Goal: Task Accomplishment & Management: Manage account settings

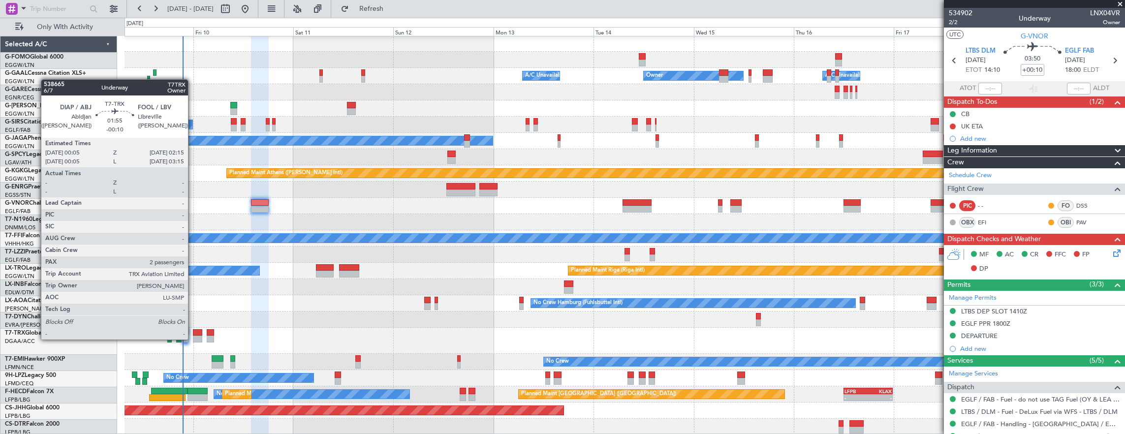
scroll to position [1, 0]
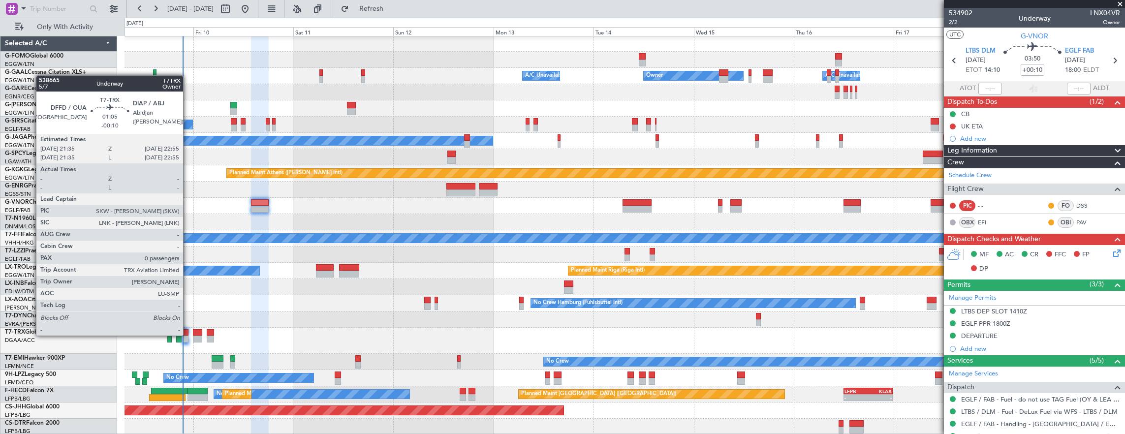
click at [188, 335] on div at bounding box center [186, 332] width 6 height 7
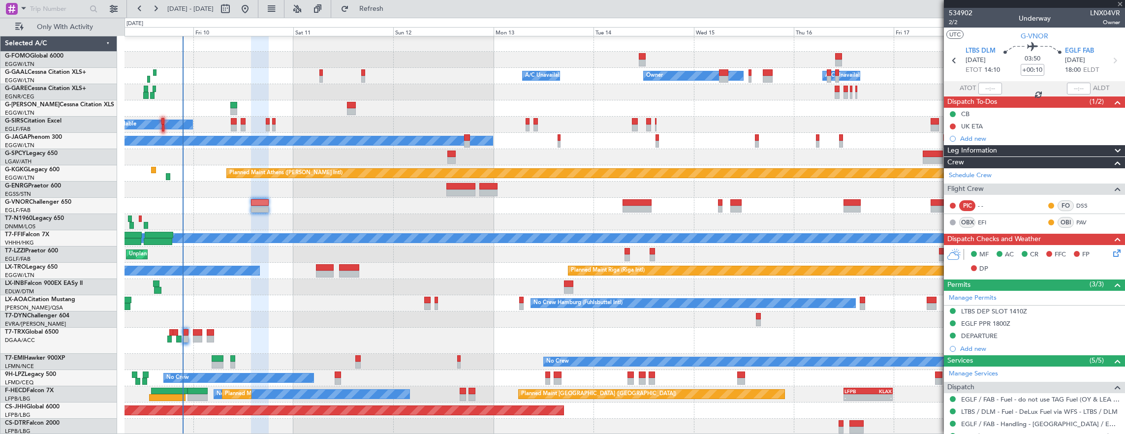
type input "-00:10"
type input "0"
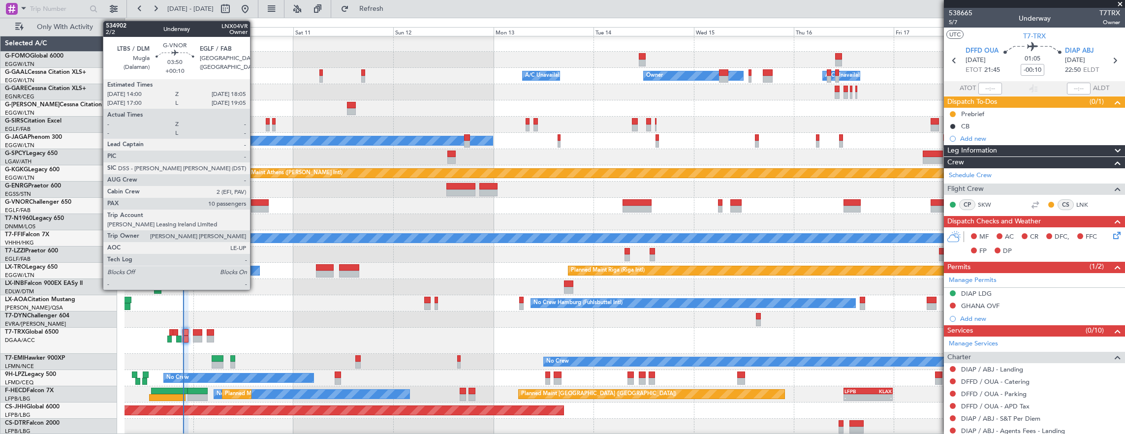
click at [256, 203] on div at bounding box center [259, 202] width 17 height 7
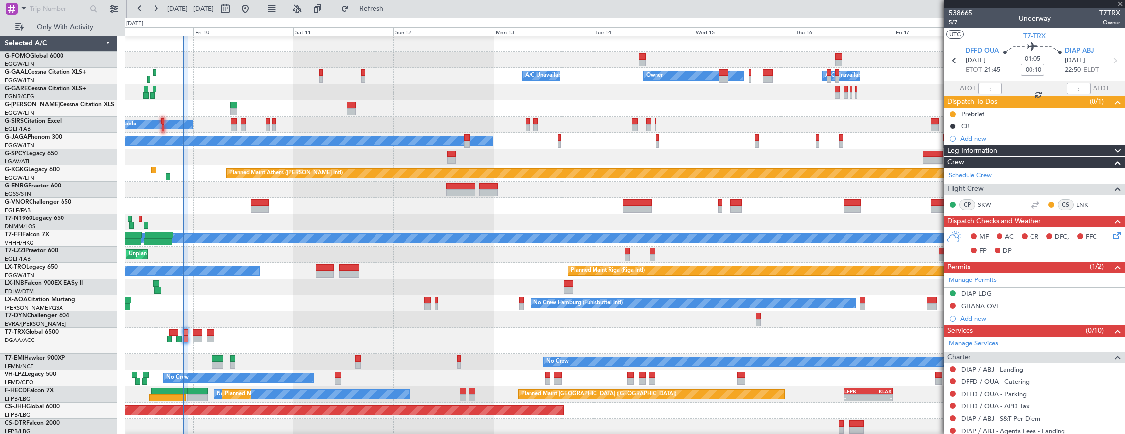
type input "+00:10"
type input "10"
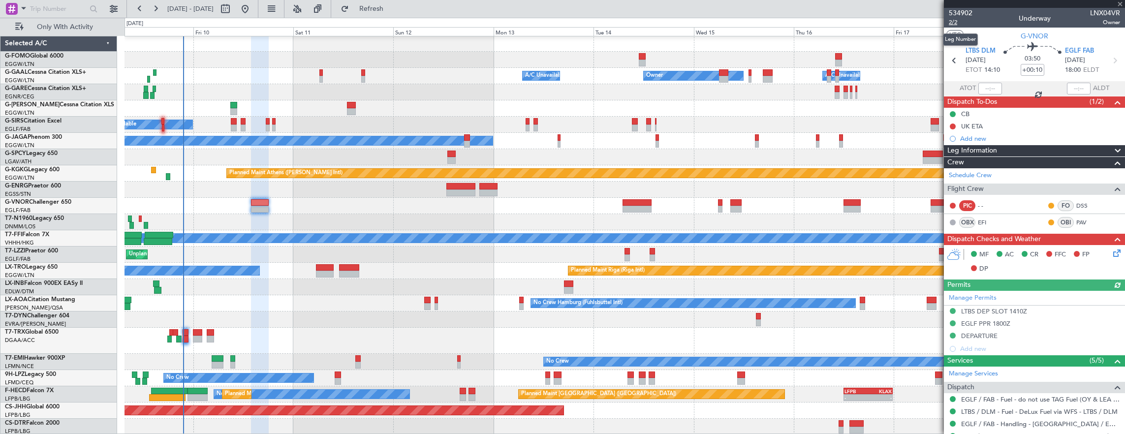
click at [959, 23] on span "2/2" at bounding box center [961, 22] width 24 height 8
click at [1033, 337] on div "DEPARTURE" at bounding box center [1034, 336] width 181 height 12
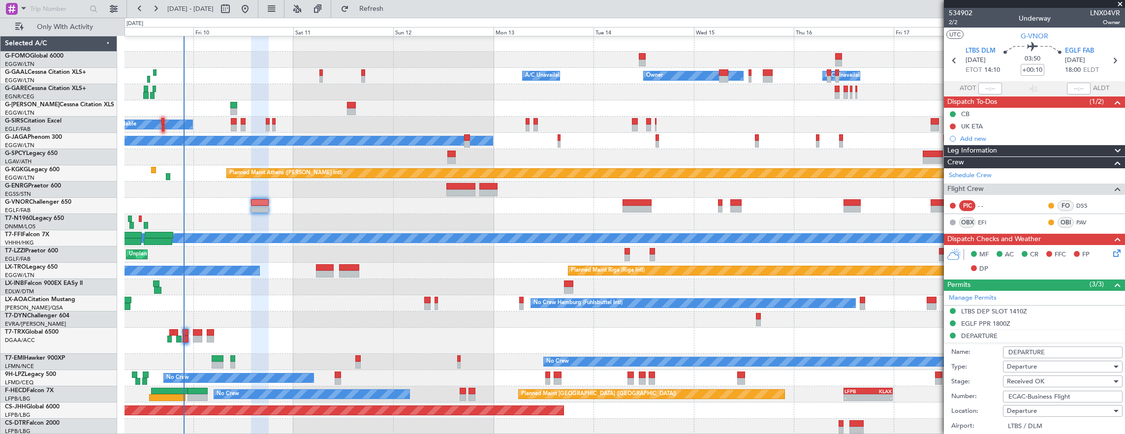
click at [1088, 404] on div "Departure" at bounding box center [1059, 411] width 105 height 15
click at [1042, 308] on div at bounding box center [562, 217] width 1125 height 434
click at [1057, 313] on div "LTBS DEP SLOT 1410Z" at bounding box center [1034, 312] width 181 height 12
click at [1085, 369] on input "LTBSDLNX0004V0" at bounding box center [1063, 372] width 120 height 12
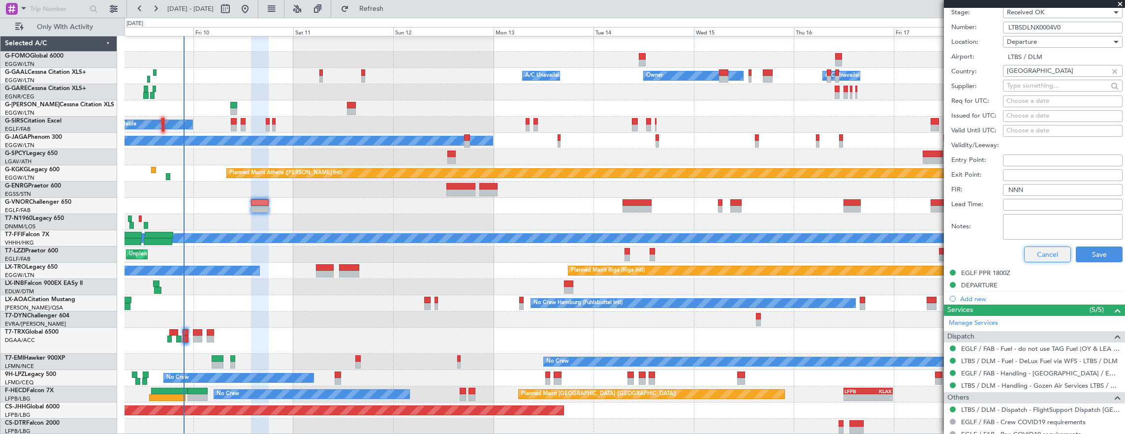
click at [1032, 254] on button "Cancel" at bounding box center [1047, 255] width 47 height 16
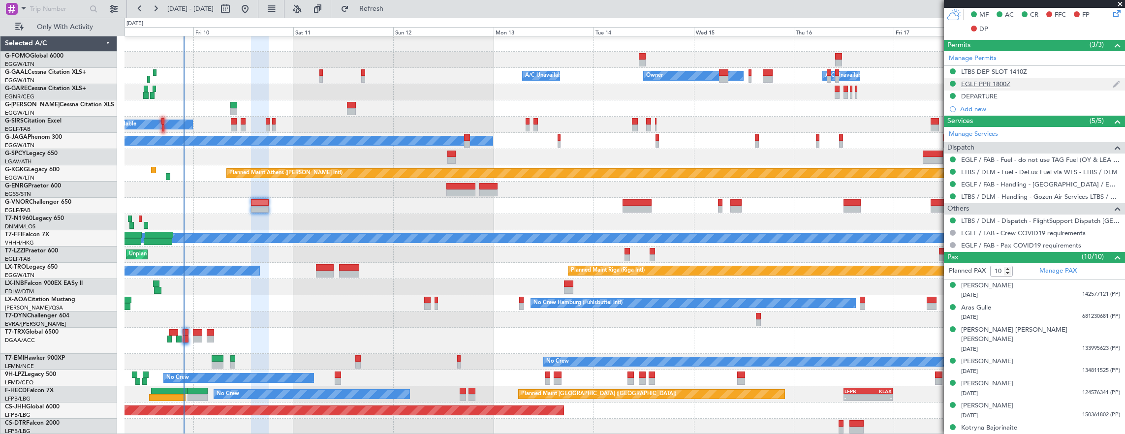
scroll to position [205, 0]
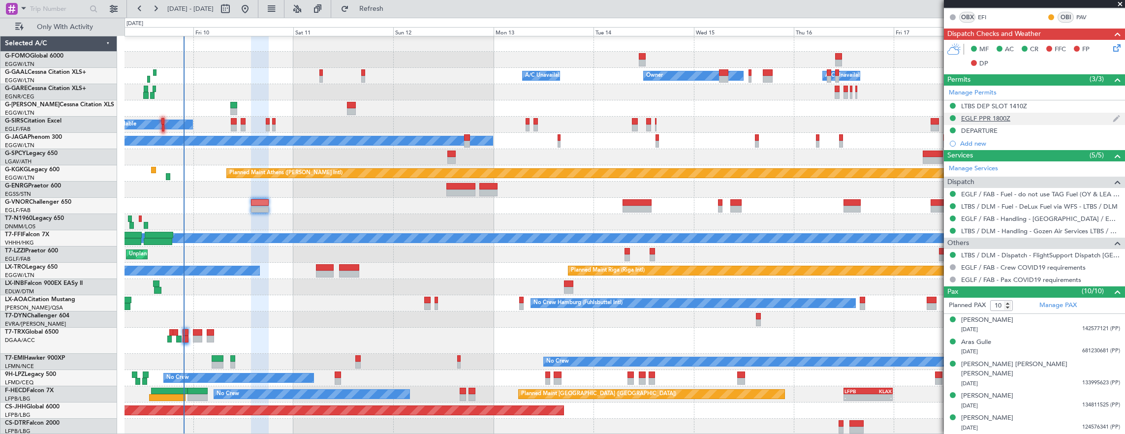
click at [1041, 117] on div "EGLF PPR 1800Z" at bounding box center [1034, 119] width 181 height 12
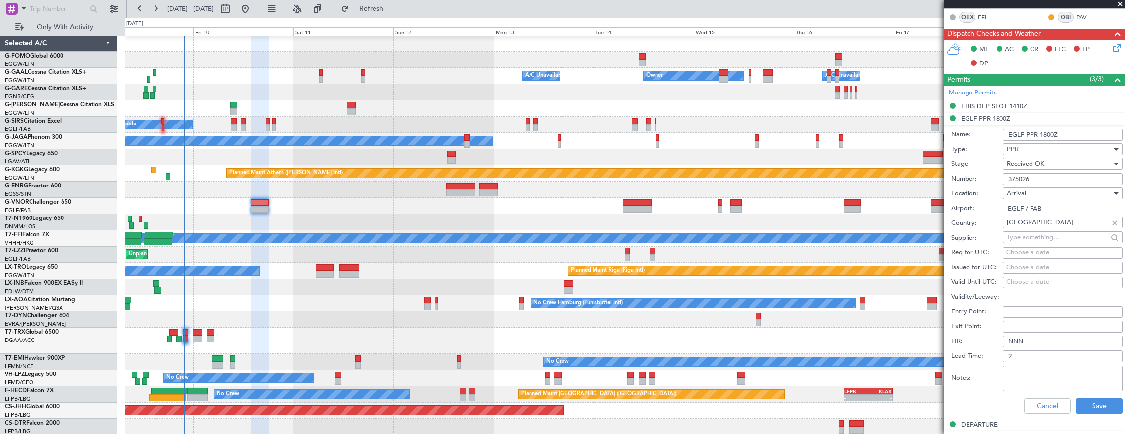
click at [1075, 180] on input "375026" at bounding box center [1063, 179] width 120 height 12
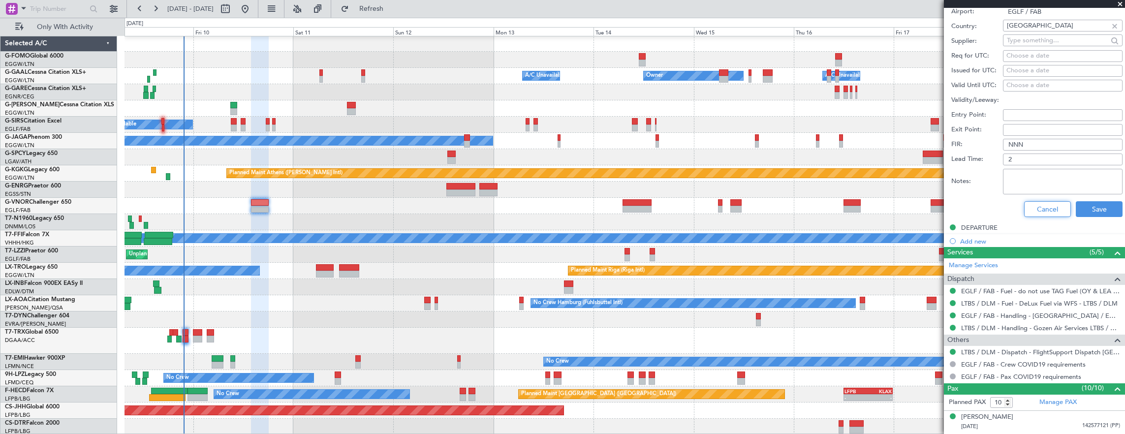
click at [1047, 205] on button "Cancel" at bounding box center [1047, 209] width 47 height 16
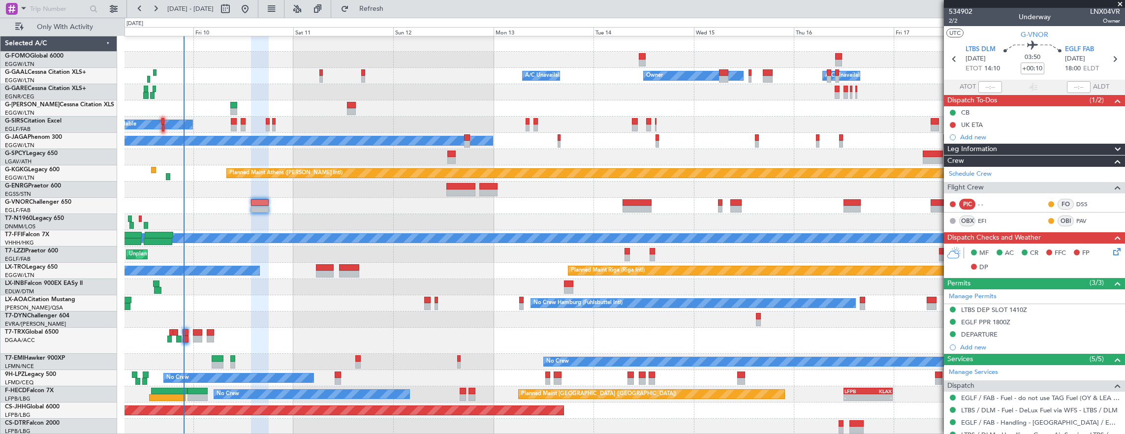
scroll to position [0, 0]
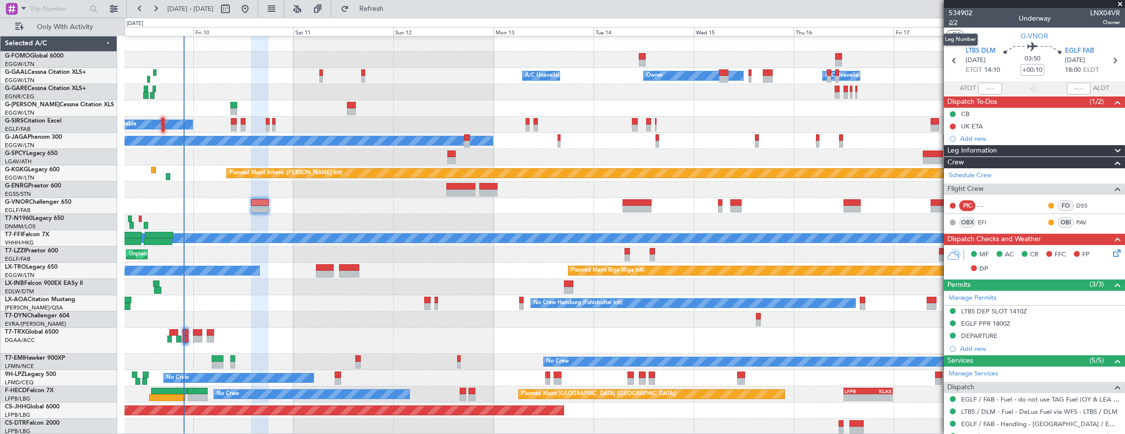
click at [957, 22] on span "2/2" at bounding box center [961, 22] width 24 height 8
click at [1112, 248] on icon at bounding box center [1115, 252] width 8 height 8
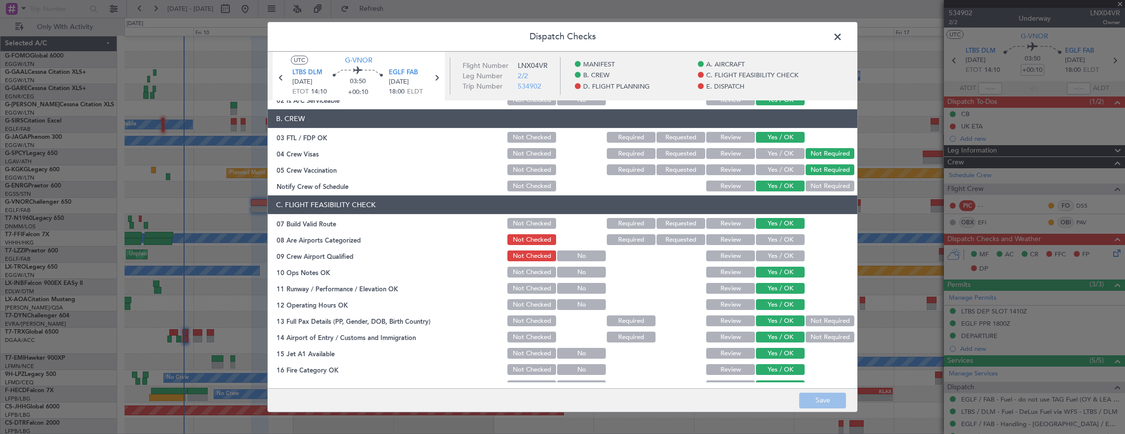
scroll to position [394, 0]
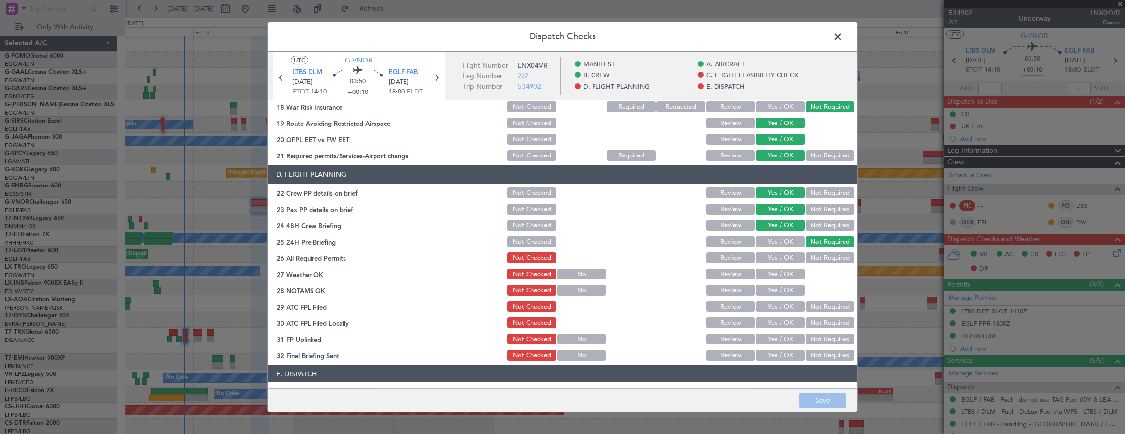
drag, startPoint x: 777, startPoint y: 255, endPoint x: 777, endPoint y: 273, distance: 17.2
click at [777, 255] on button "Yes / OK" at bounding box center [780, 257] width 49 height 11
click at [777, 273] on button "Yes / OK" at bounding box center [780, 274] width 49 height 11
click at [777, 286] on div "Yes / OK" at bounding box center [779, 290] width 50 height 14
click at [775, 293] on button "Yes / OK" at bounding box center [780, 290] width 49 height 11
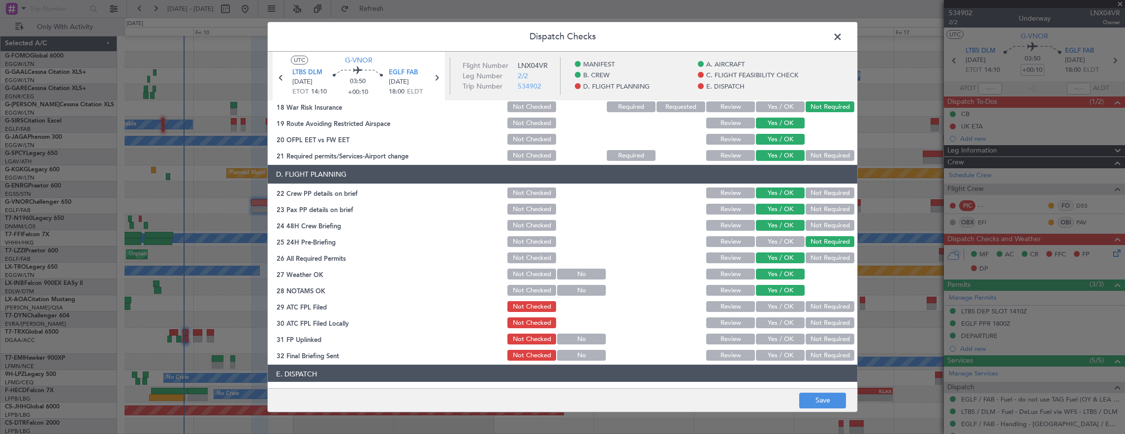
click at [775, 312] on div "Yes / OK" at bounding box center [779, 307] width 50 height 14
click at [823, 326] on button "Not Required" at bounding box center [830, 322] width 49 height 11
drag, startPoint x: 760, startPoint y: 307, endPoint x: 781, endPoint y: 325, distance: 27.2
click at [760, 308] on button "Yes / OK" at bounding box center [780, 306] width 49 height 11
click at [781, 338] on button "Yes / OK" at bounding box center [780, 339] width 49 height 11
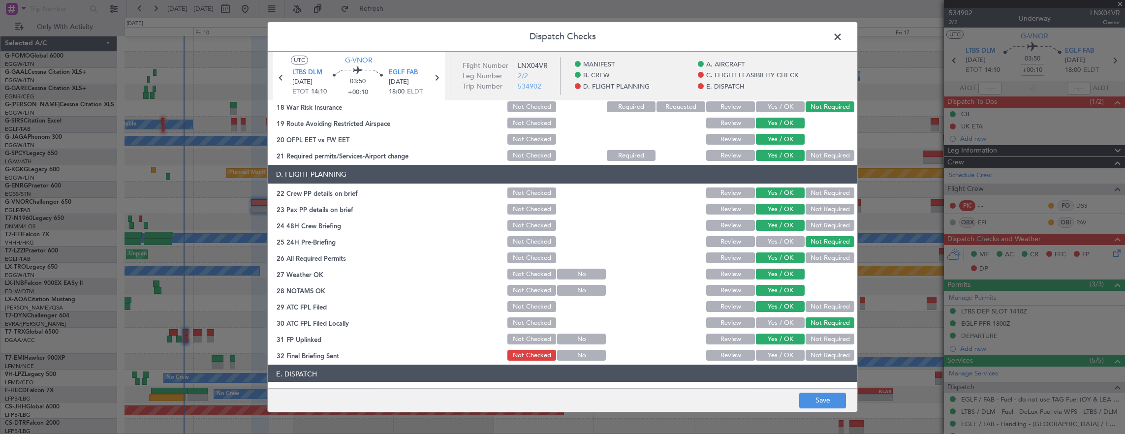
click at [828, 359] on button "Not Required" at bounding box center [830, 355] width 49 height 11
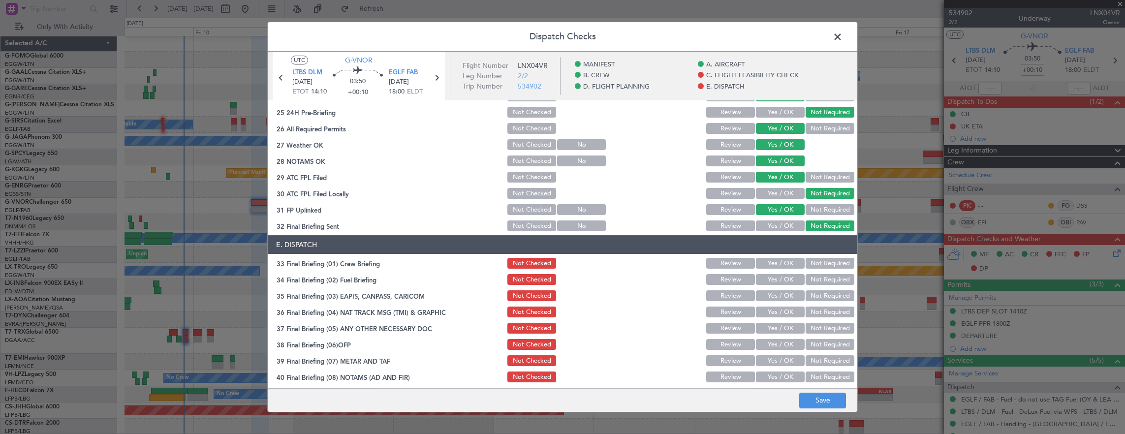
scroll to position [541, 0]
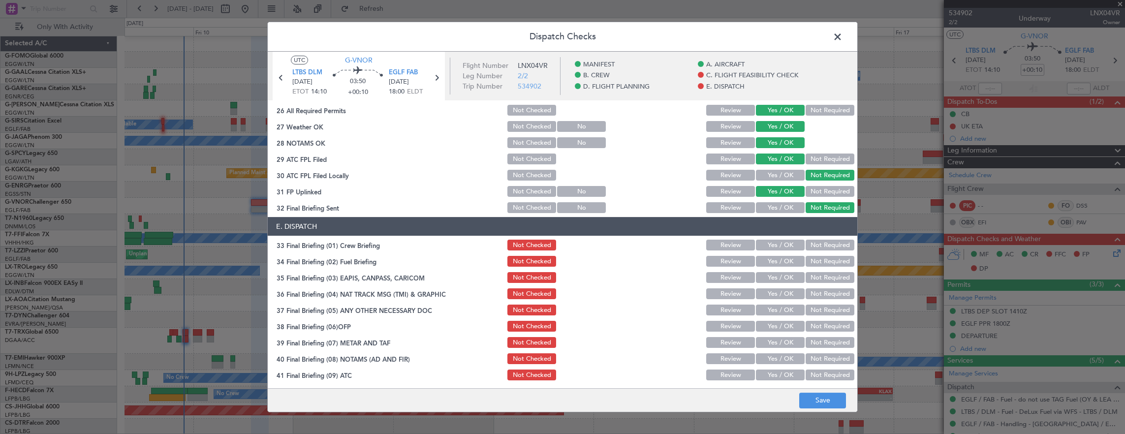
click at [778, 243] on button "Yes / OK" at bounding box center [780, 245] width 49 height 11
drag, startPoint x: 768, startPoint y: 259, endPoint x: 778, endPoint y: 261, distance: 10.0
click at [769, 259] on button "Yes / OK" at bounding box center [780, 261] width 49 height 11
click at [806, 276] on button "Not Required" at bounding box center [830, 277] width 49 height 11
click at [813, 289] on button "Not Required" at bounding box center [830, 293] width 49 height 11
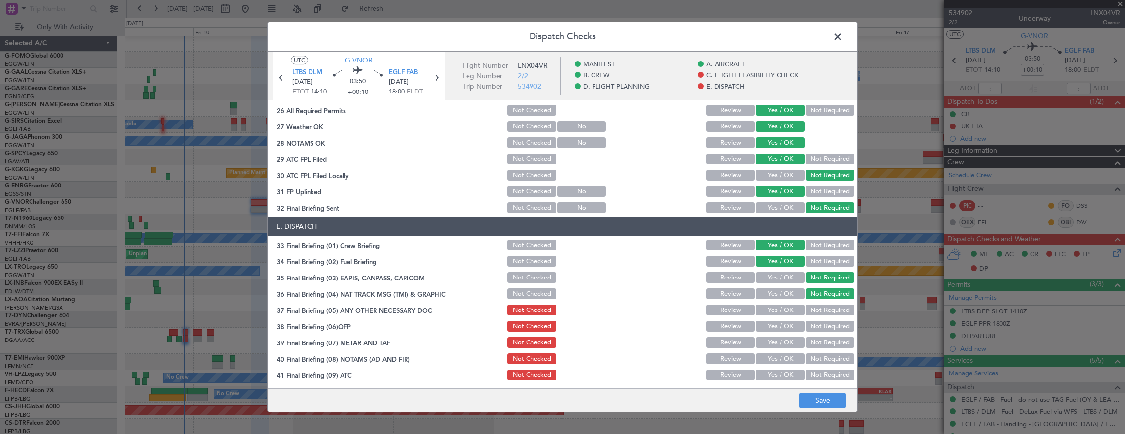
drag, startPoint x: 768, startPoint y: 304, endPoint x: 768, endPoint y: 313, distance: 9.8
click at [768, 304] on div "Yes / OK" at bounding box center [779, 310] width 50 height 14
click at [768, 310] on button "Yes / OK" at bounding box center [780, 310] width 49 height 11
drag, startPoint x: 771, startPoint y: 331, endPoint x: 772, endPoint y: 341, distance: 9.9
click at [771, 331] on button "Yes / OK" at bounding box center [780, 326] width 49 height 11
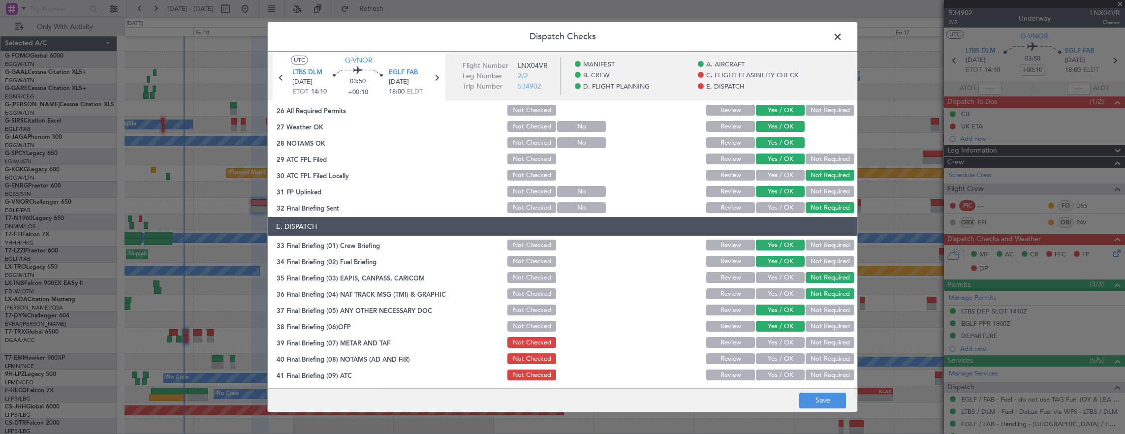
click at [775, 347] on button "Yes / OK" at bounding box center [780, 342] width 49 height 11
click at [768, 365] on div "Yes / OK" at bounding box center [779, 359] width 50 height 14
click at [768, 362] on button "Yes / OK" at bounding box center [780, 358] width 49 height 11
click at [772, 375] on button "Yes / OK" at bounding box center [780, 375] width 49 height 11
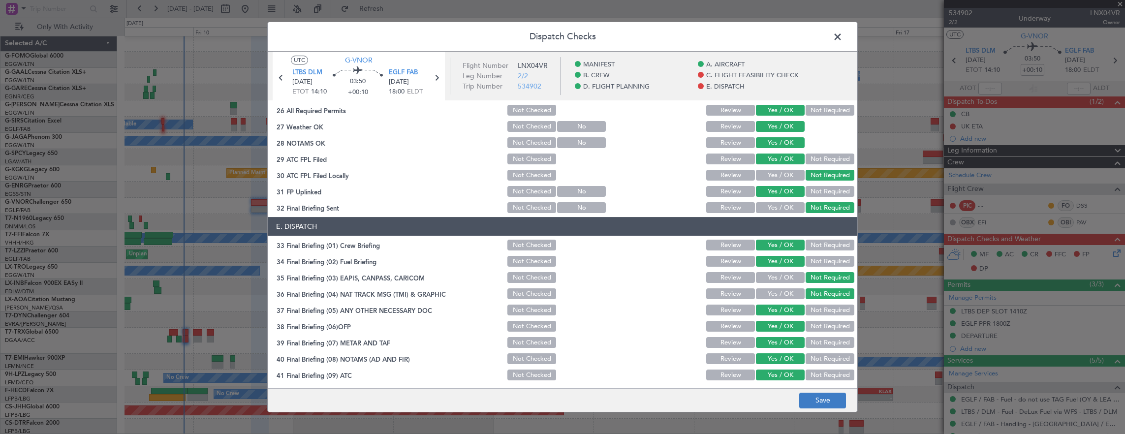
scroll to position [592, 0]
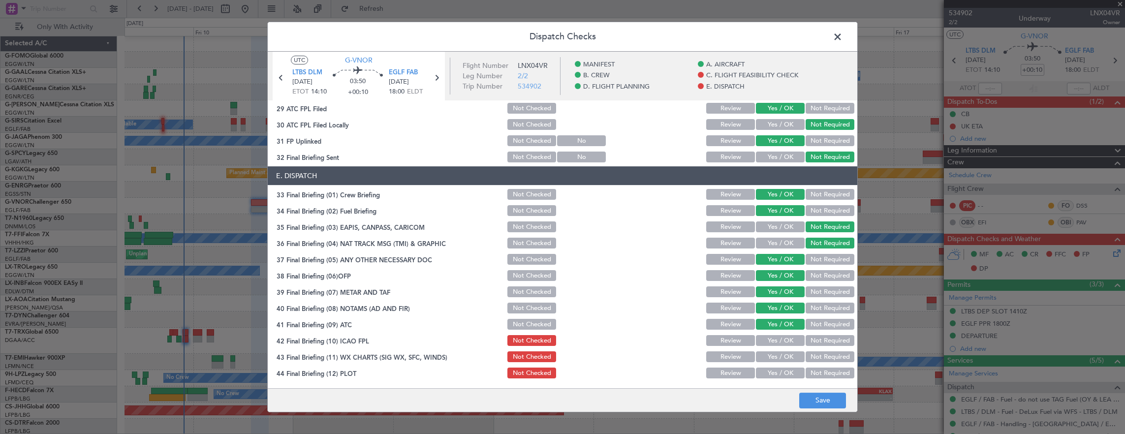
drag, startPoint x: 768, startPoint y: 336, endPoint x: 768, endPoint y: 355, distance: 19.7
click at [769, 339] on button "Yes / OK" at bounding box center [780, 340] width 49 height 11
drag, startPoint x: 768, startPoint y: 355, endPoint x: 770, endPoint y: 362, distance: 6.6
click at [770, 355] on button "Yes / OK" at bounding box center [780, 356] width 49 height 11
click at [774, 374] on button "Yes / OK" at bounding box center [780, 373] width 49 height 11
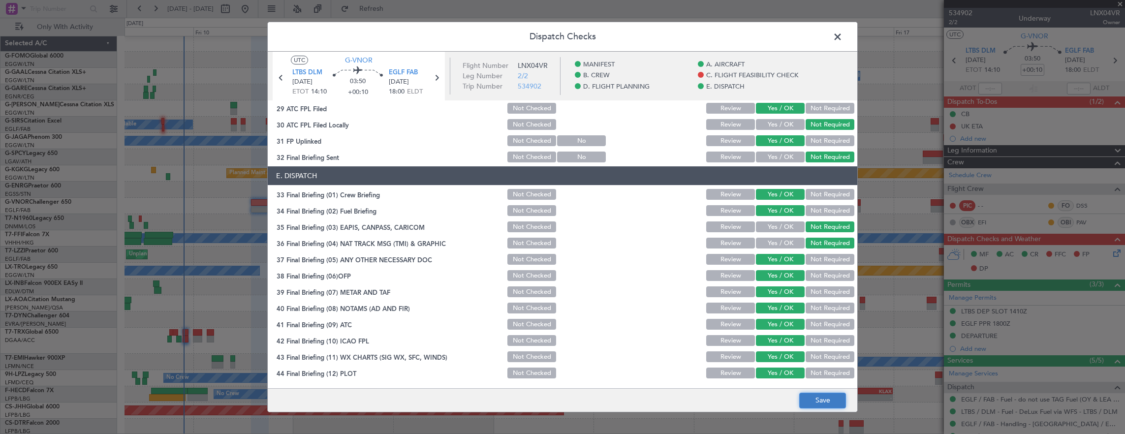
click at [817, 401] on button "Save" at bounding box center [822, 401] width 47 height 16
click at [843, 40] on span at bounding box center [843, 40] width 0 height 20
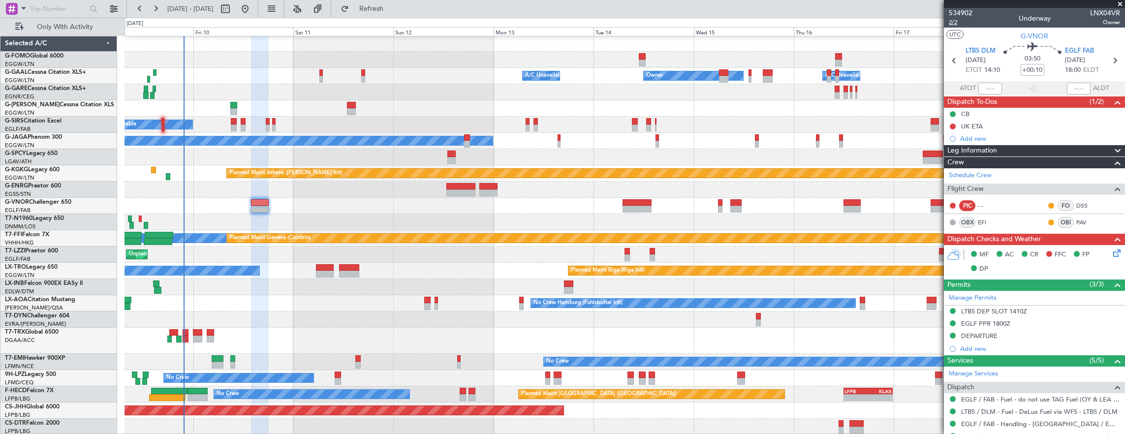
click at [953, 24] on span "2/2" at bounding box center [961, 22] width 24 height 8
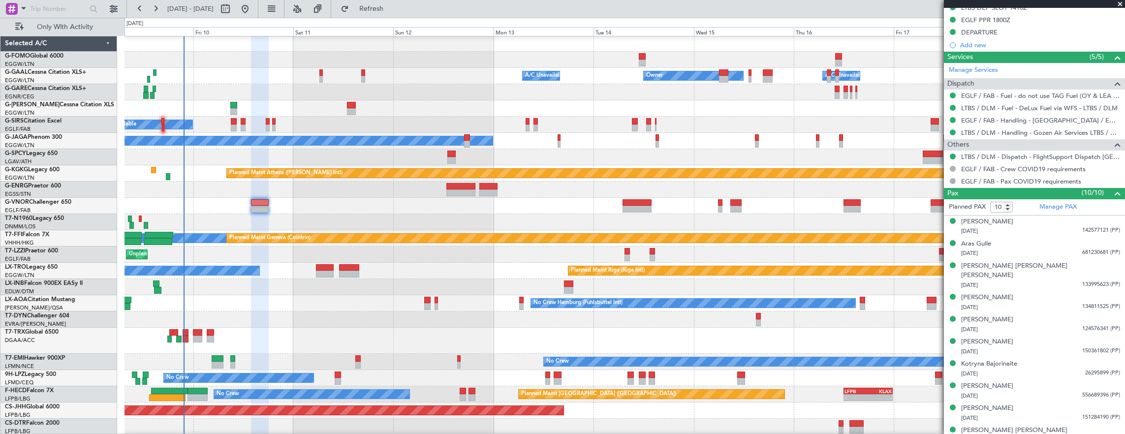
scroll to position [1, 0]
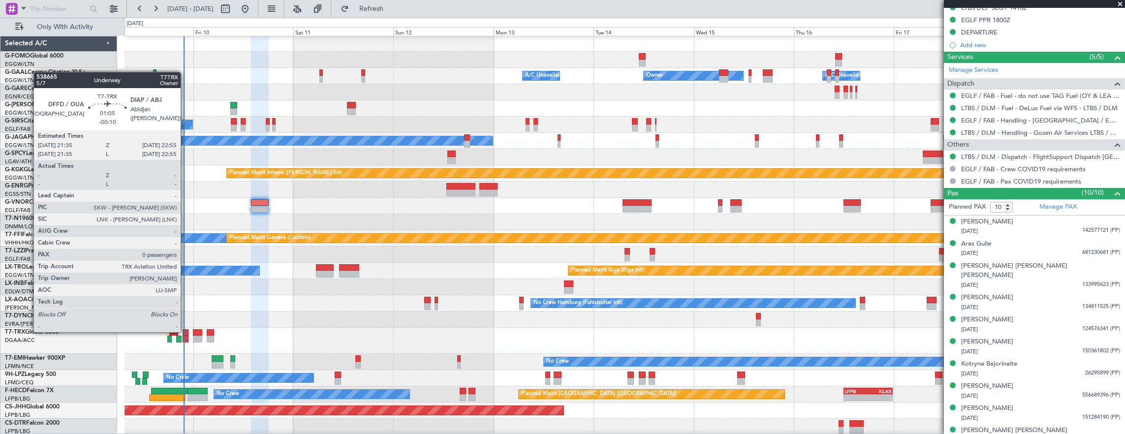
click at [184, 332] on div at bounding box center [186, 332] width 6 height 7
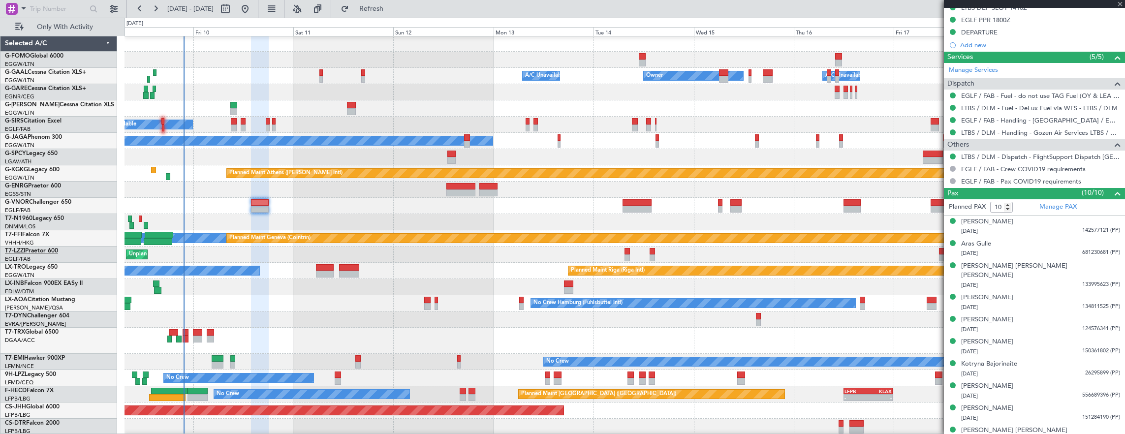
type input "-00:10"
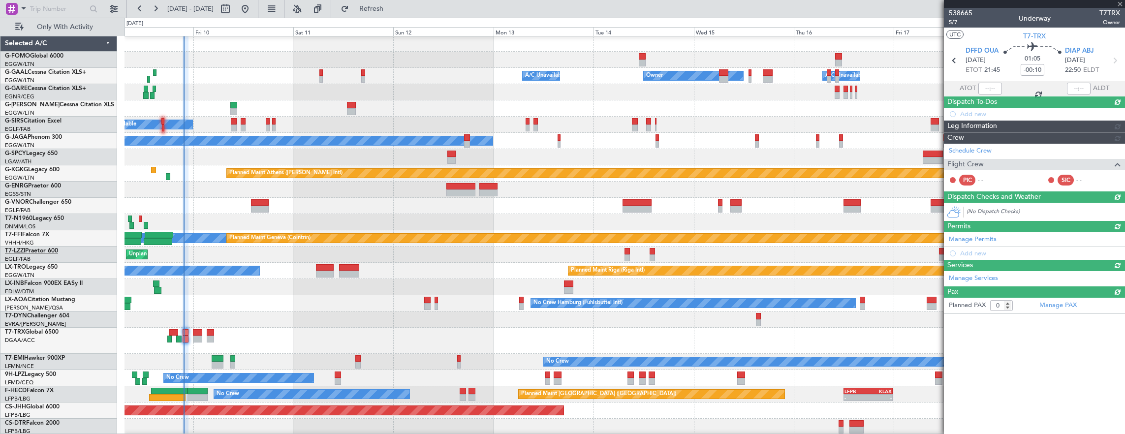
scroll to position [0, 0]
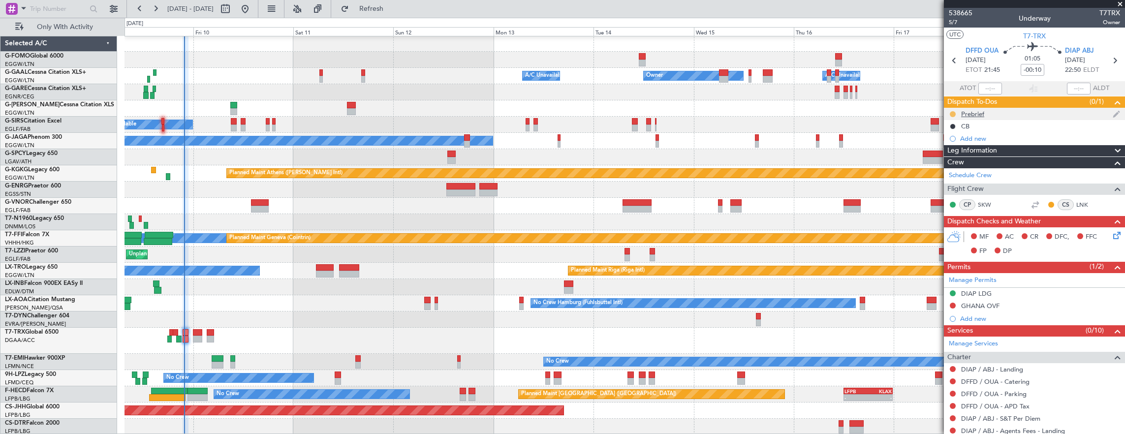
click at [952, 114] on button at bounding box center [953, 114] width 6 height 6
click at [952, 161] on span "Completed" at bounding box center [956, 157] width 32 height 10
click at [962, 22] on span "5/7" at bounding box center [961, 22] width 24 height 8
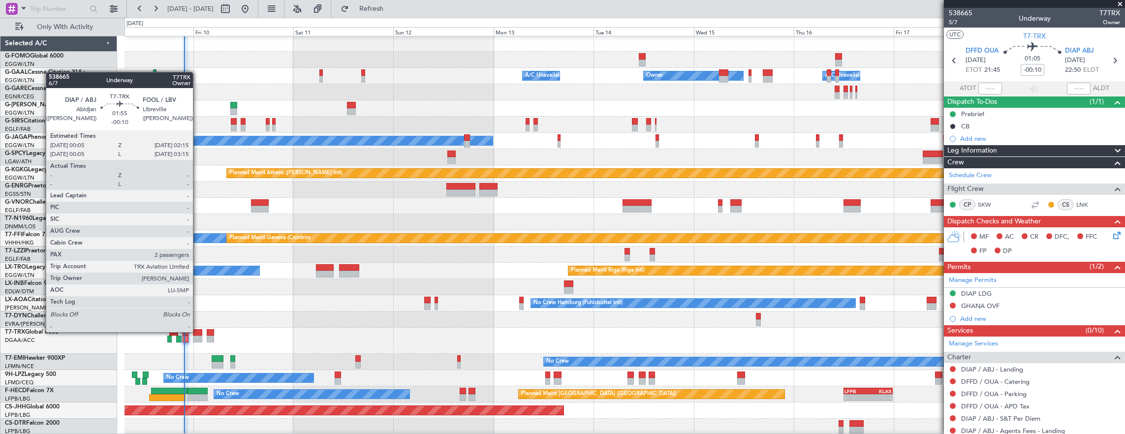
click at [198, 332] on div at bounding box center [197, 332] width 9 height 7
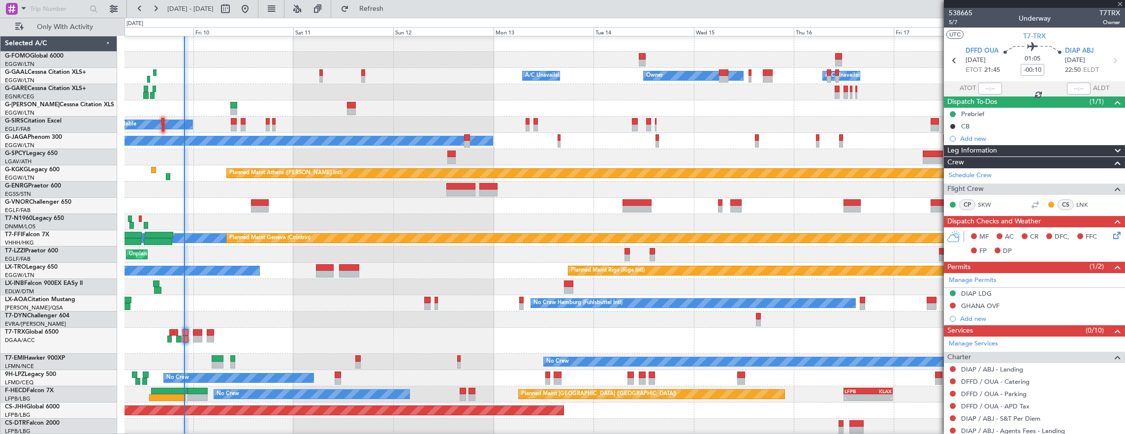
type input "2"
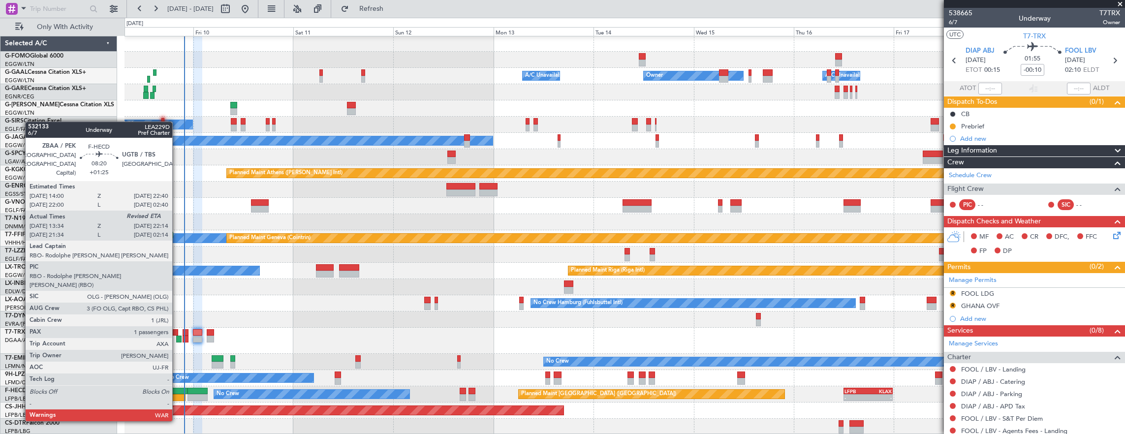
click at [177, 393] on div at bounding box center [169, 391] width 36 height 7
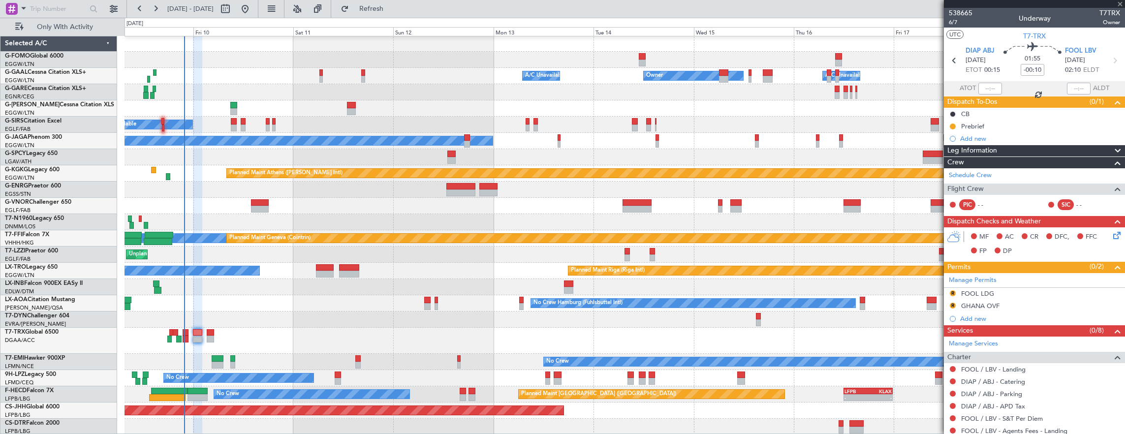
type input "+01:25"
type input "13:49"
type input "1"
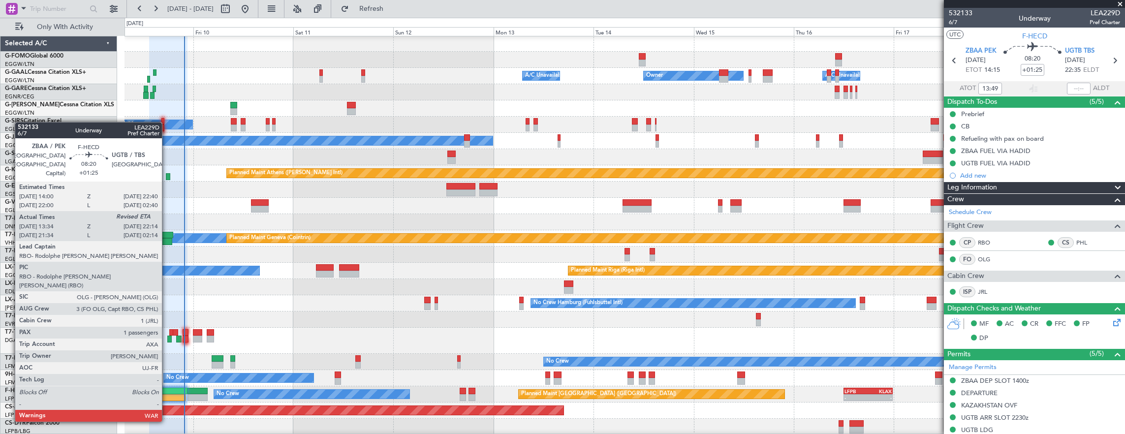
click at [167, 393] on div at bounding box center [169, 391] width 36 height 7
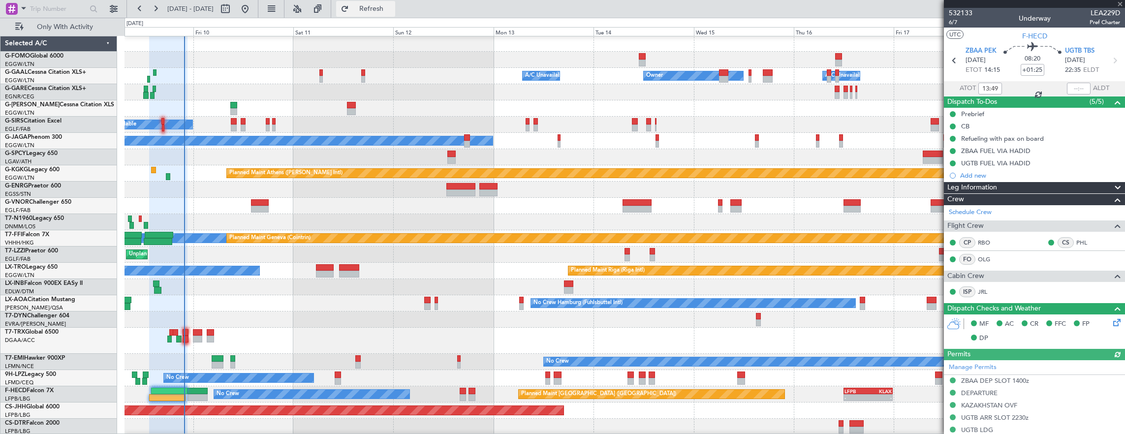
click at [382, 15] on button "Refresh" at bounding box center [365, 9] width 59 height 16
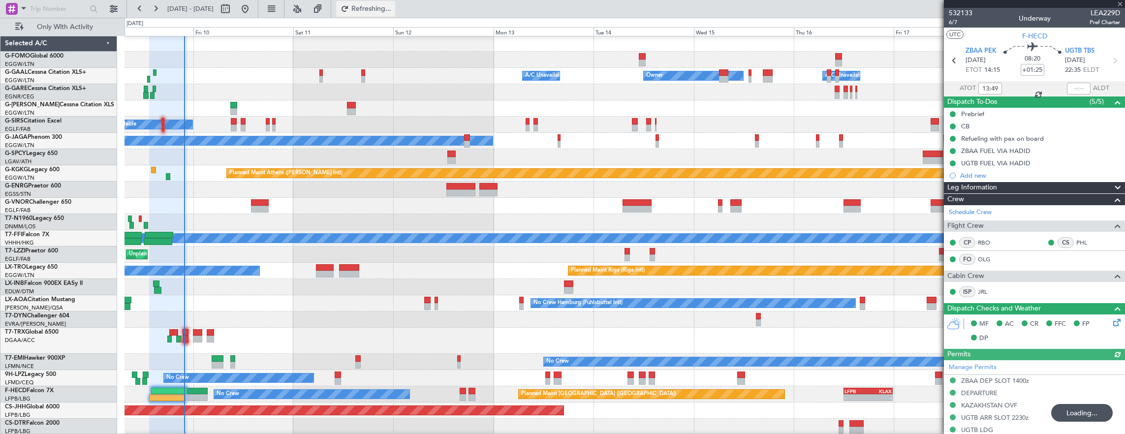
type input "21:47"
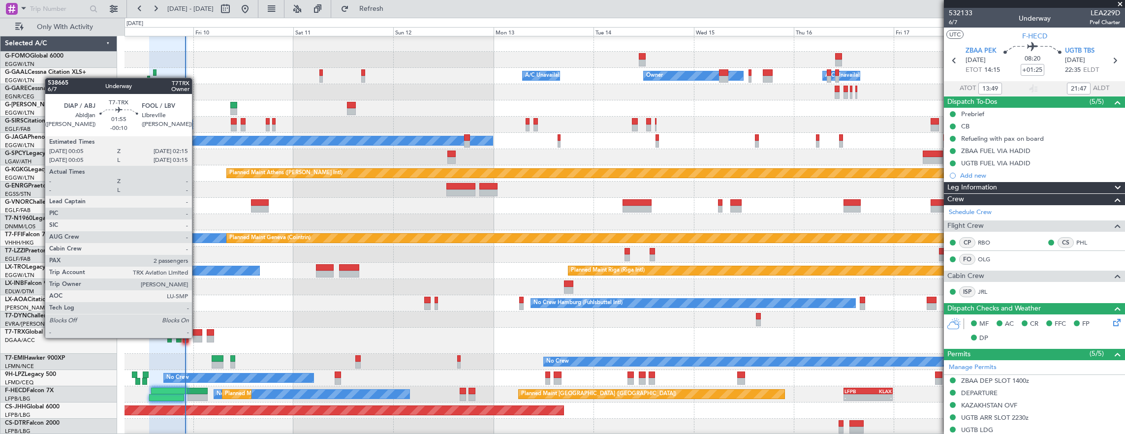
click at [197, 338] on div at bounding box center [197, 339] width 9 height 7
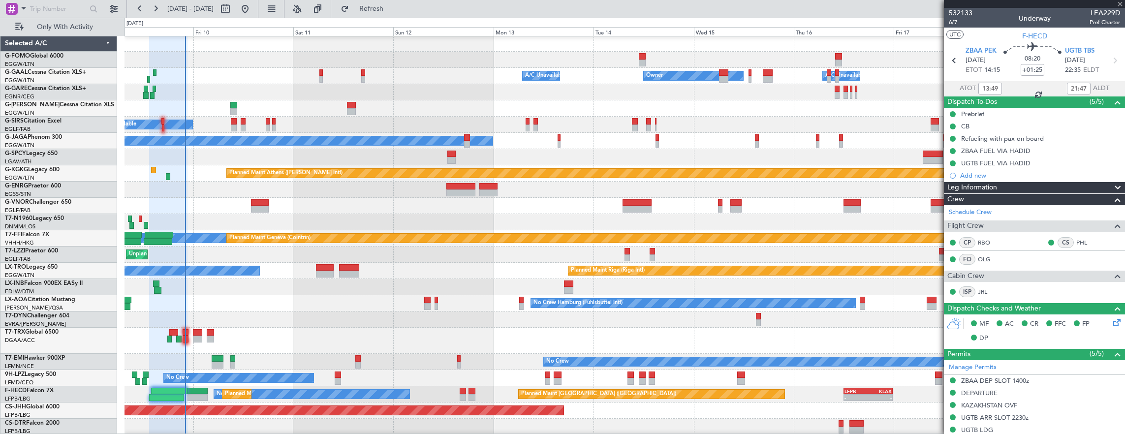
type input "-00:10"
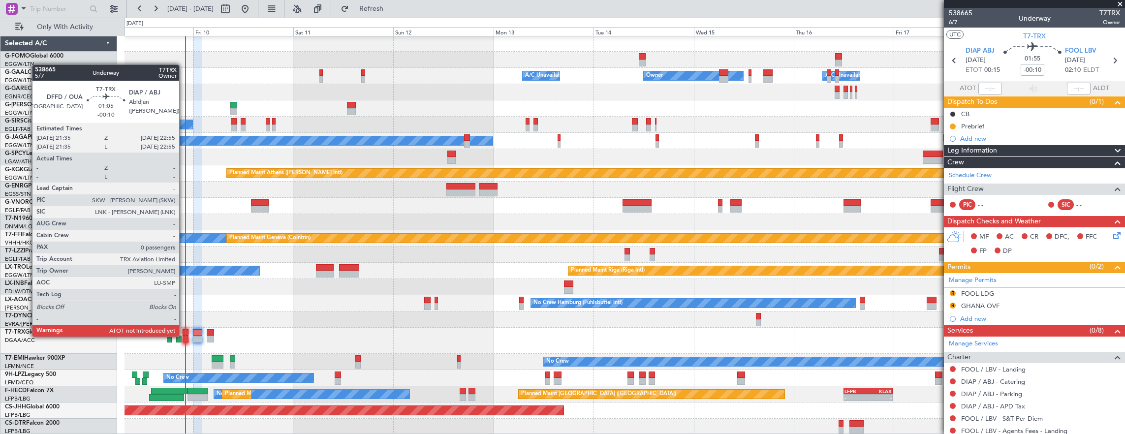
click at [185, 337] on div at bounding box center [186, 339] width 6 height 7
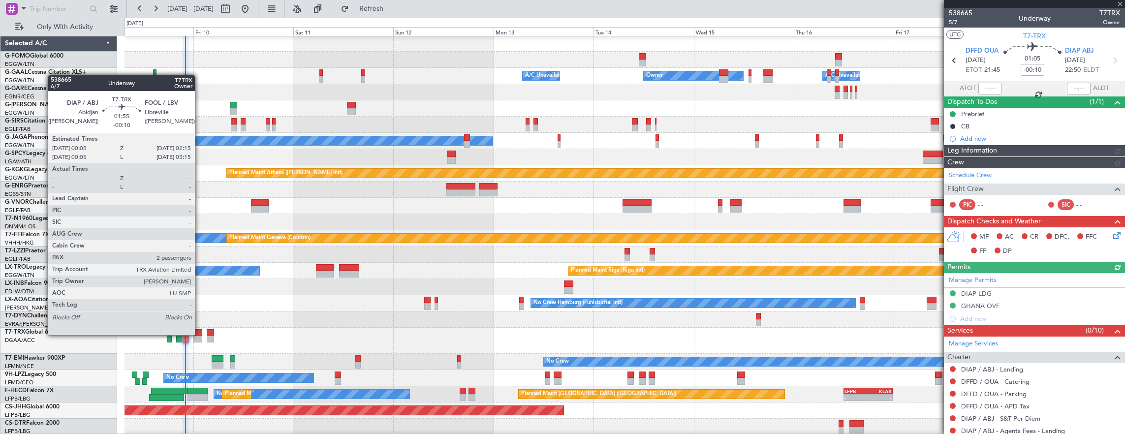
click at [200, 336] on div at bounding box center [197, 339] width 9 height 7
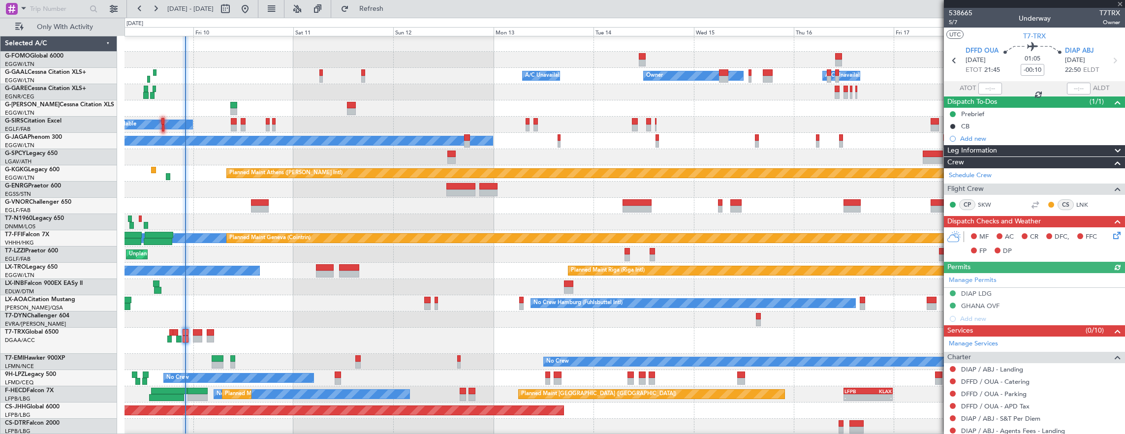
type input "2"
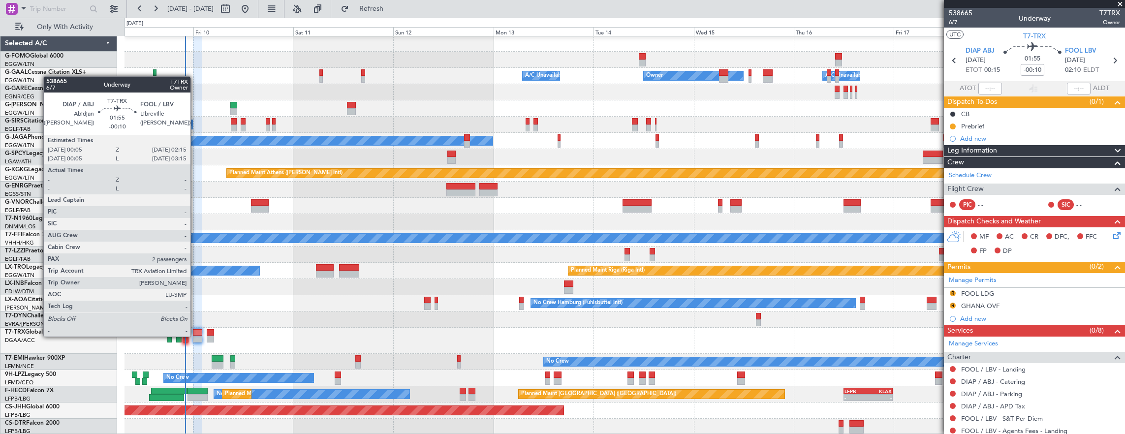
click at [195, 337] on div at bounding box center [197, 339] width 9 height 7
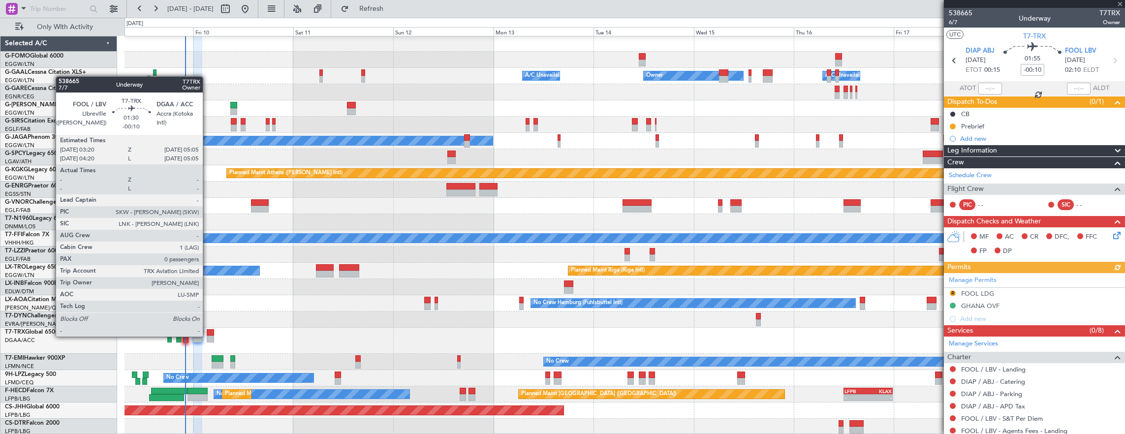
click at [208, 336] on div at bounding box center [210, 339] width 7 height 7
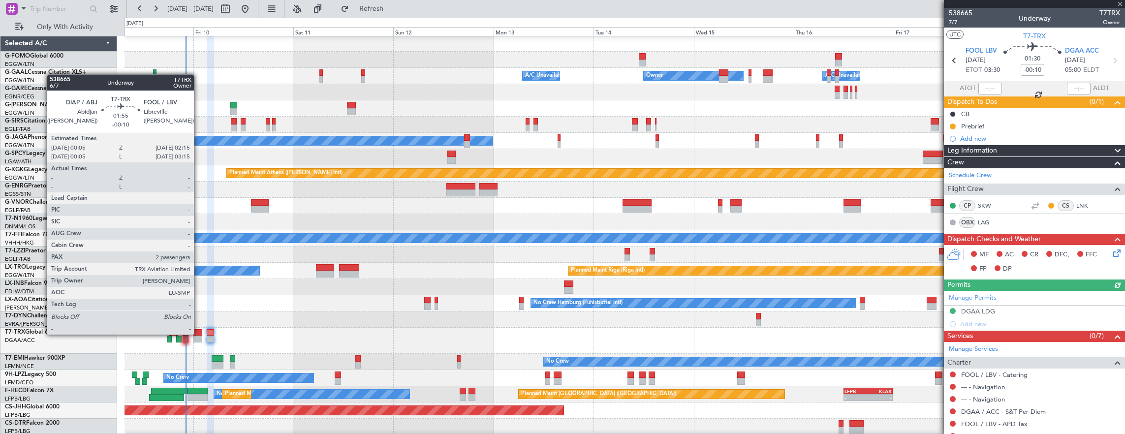
click at [199, 335] on div at bounding box center [197, 332] width 9 height 7
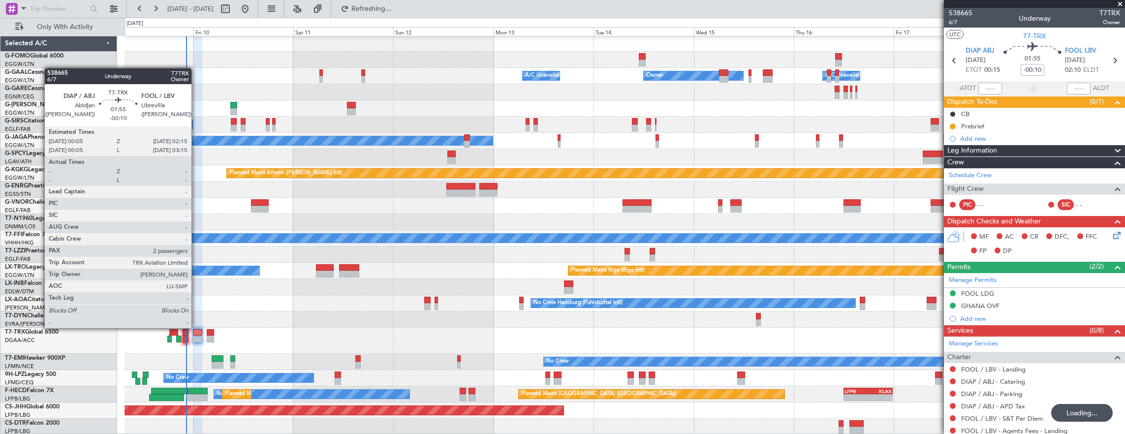
click at [196, 329] on div at bounding box center [197, 332] width 9 height 7
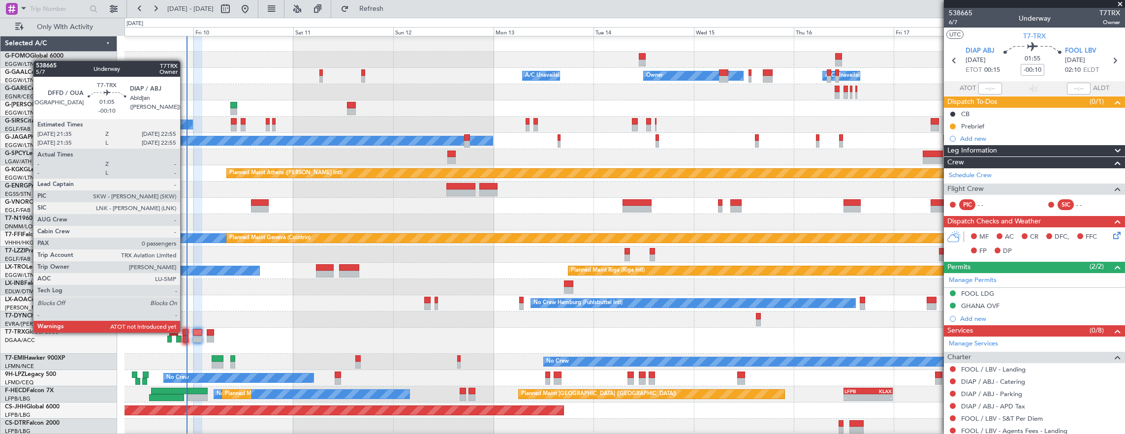
click at [185, 333] on div at bounding box center [186, 332] width 6 height 7
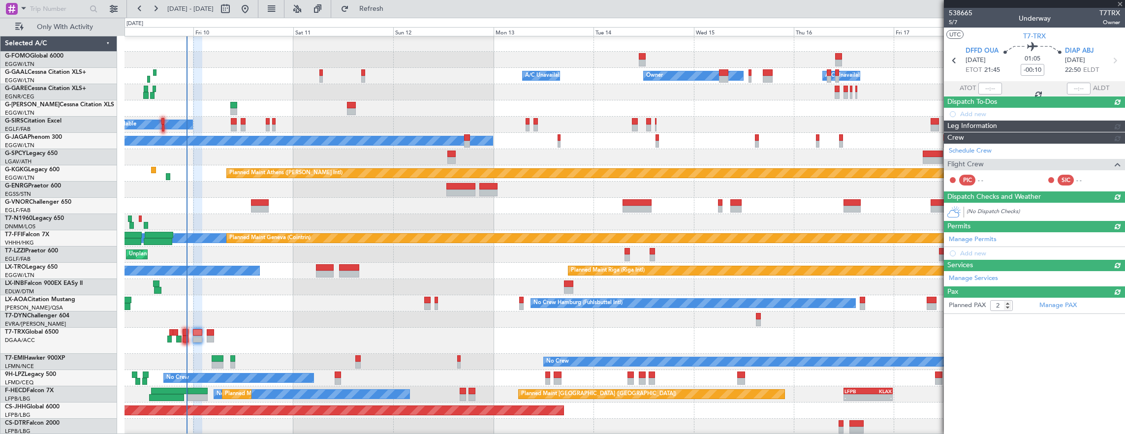
type input "0"
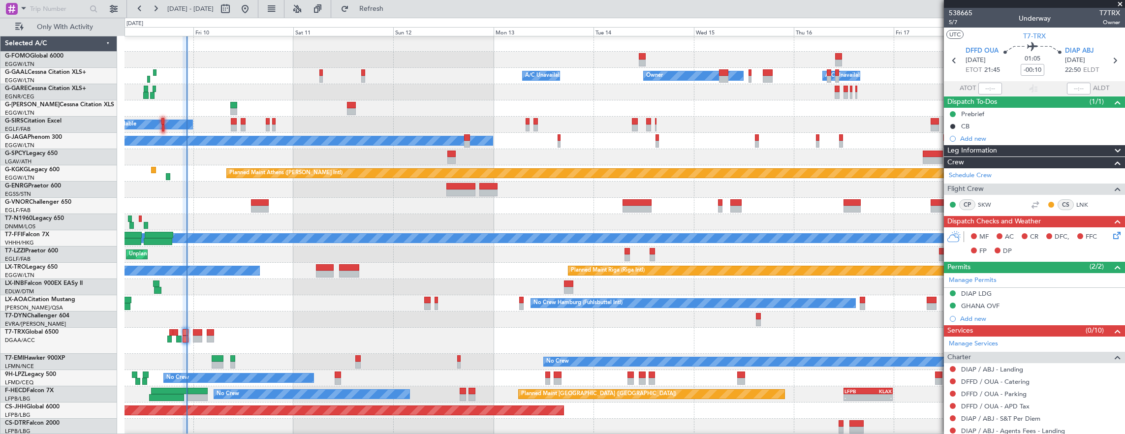
click at [207, 337] on div at bounding box center [210, 339] width 7 height 7
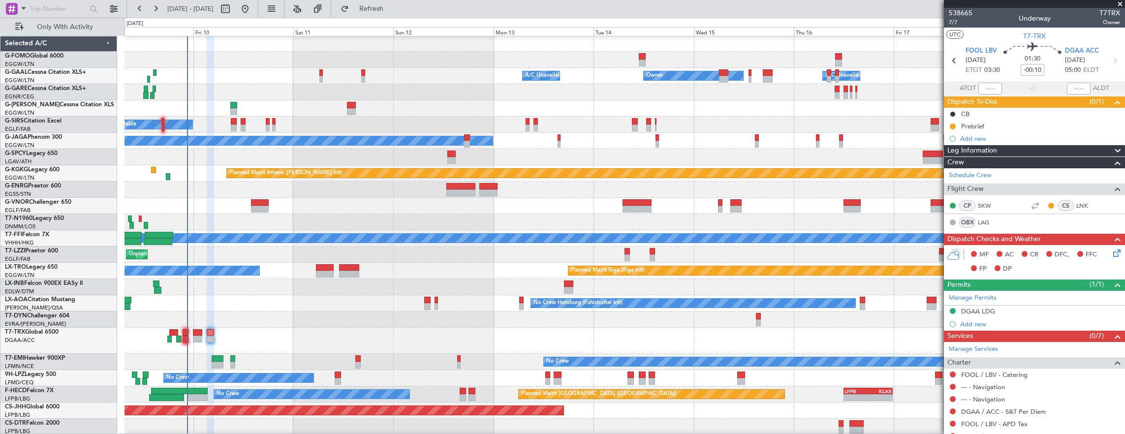
click at [200, 394] on div at bounding box center [198, 397] width 20 height 7
type input "+00:20"
type input "1"
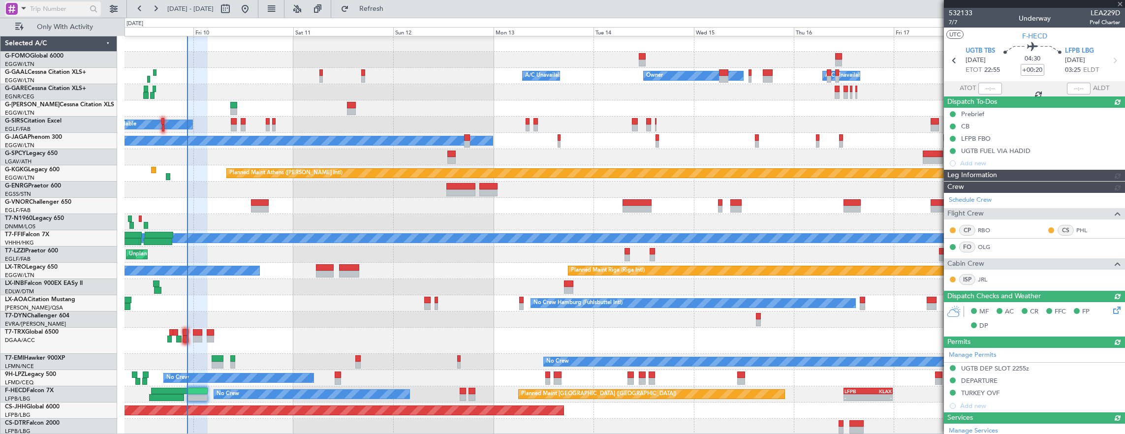
type input "22:28"
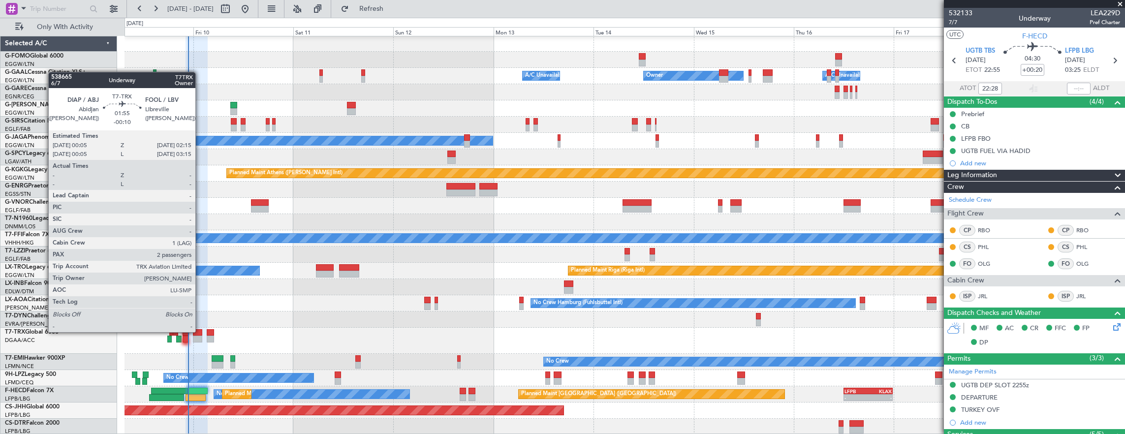
click at [197, 334] on div at bounding box center [197, 332] width 9 height 7
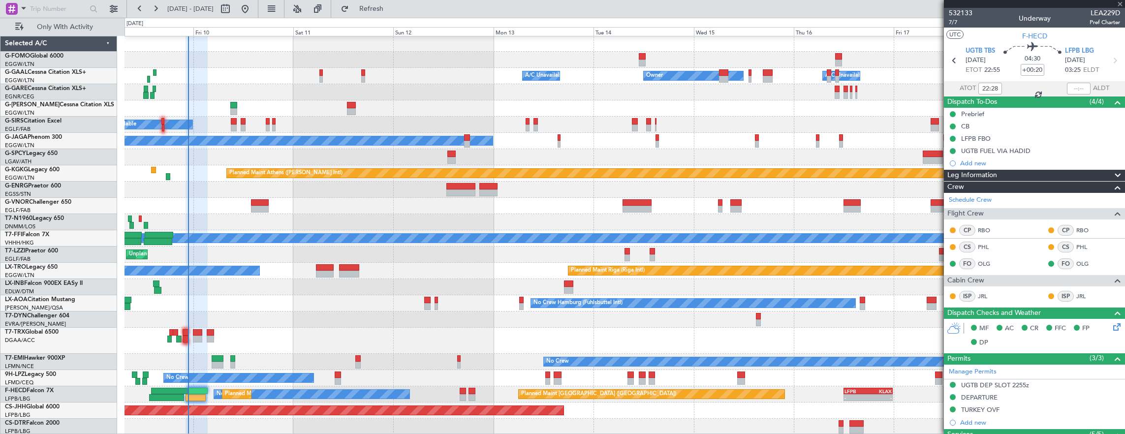
type input "-00:10"
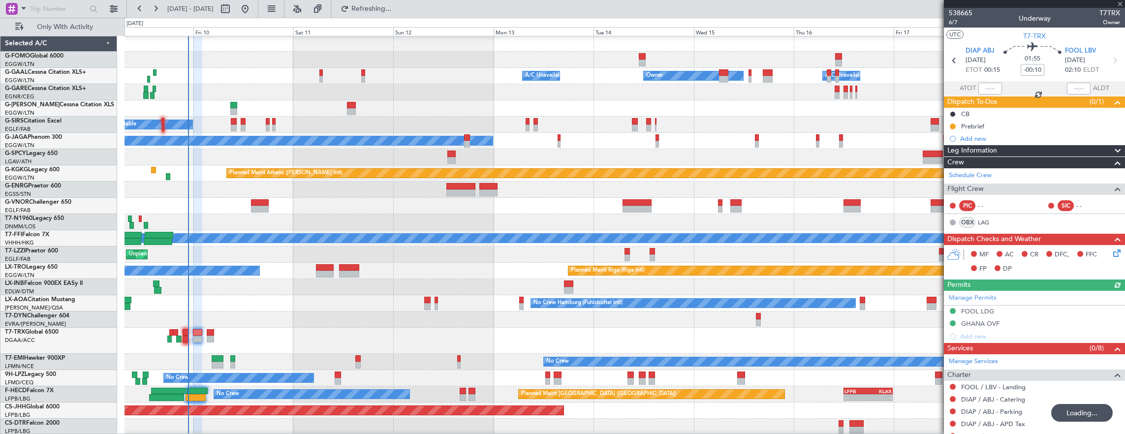
click at [994, 316] on div "Manage Permits FOOL LDG GHANA OVF Add new" at bounding box center [1034, 317] width 181 height 52
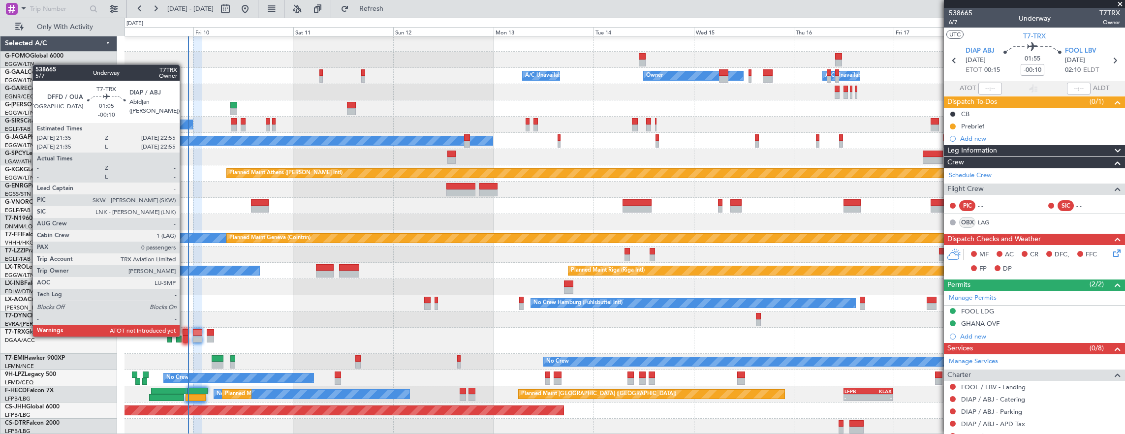
click at [185, 337] on div at bounding box center [186, 339] width 6 height 7
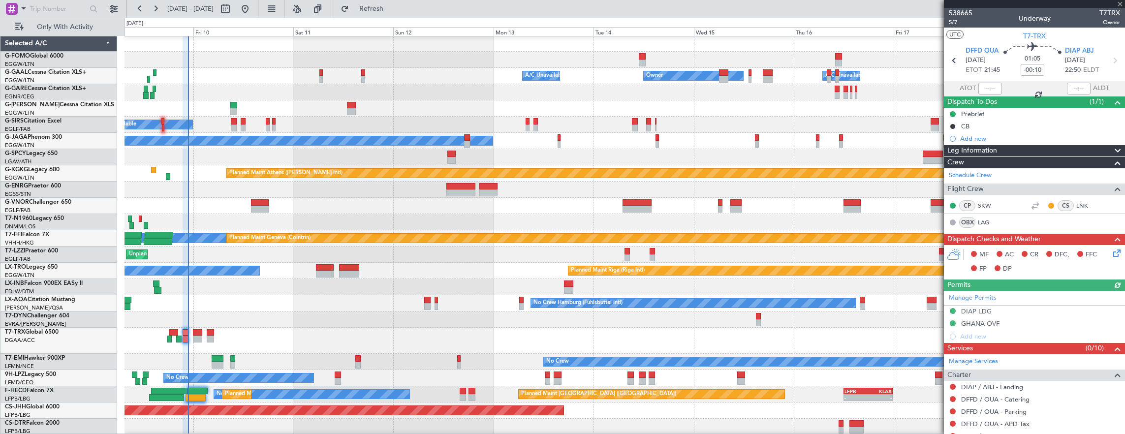
click at [1028, 311] on div "Manage Permits DIAP LDG GHANA OVF Add new" at bounding box center [1034, 317] width 181 height 52
click at [1038, 312] on div "Manage Permits DIAP LDG GHANA OVF Add new" at bounding box center [1034, 317] width 181 height 52
click at [1013, 309] on div "DIAP LDG" at bounding box center [1034, 312] width 181 height 12
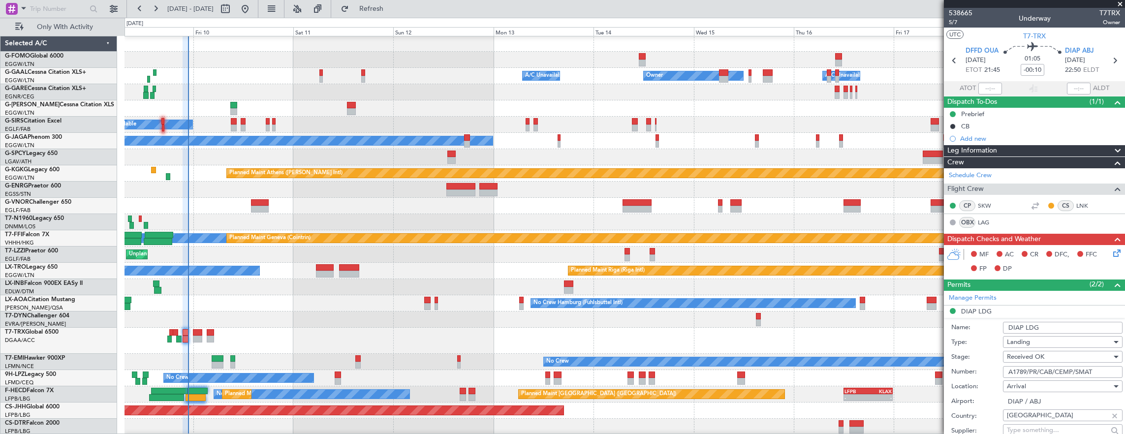
click at [1091, 371] on input "A1789/PR/CAB/CEMP/SMAT" at bounding box center [1063, 372] width 120 height 12
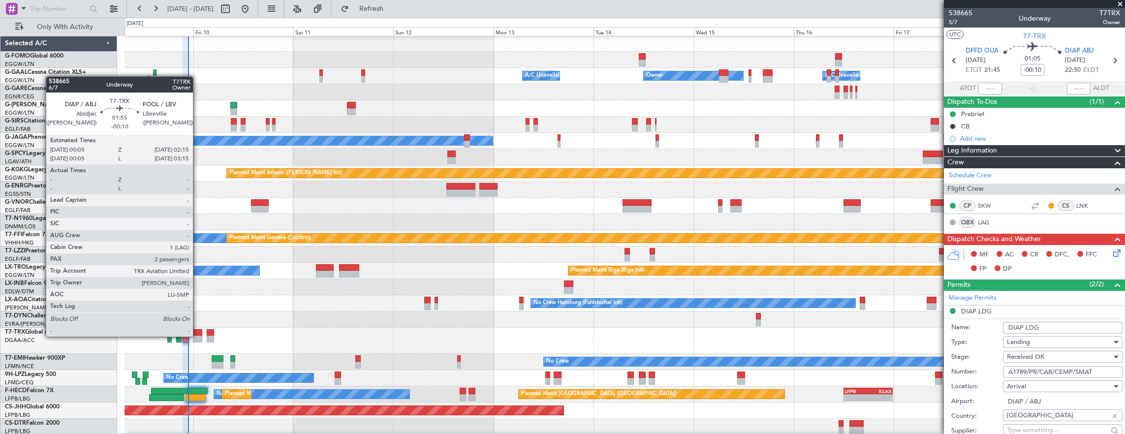
click at [198, 337] on div at bounding box center [197, 339] width 9 height 7
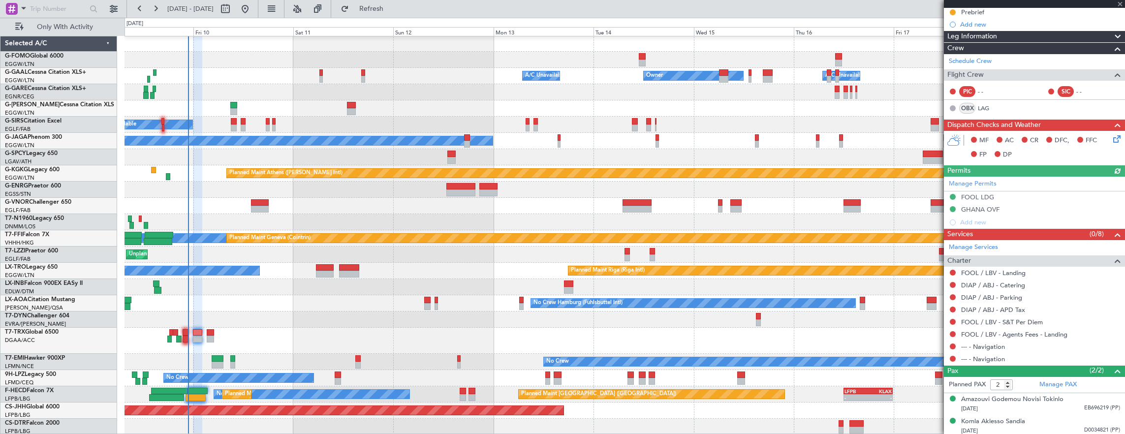
scroll to position [115, 0]
click at [1012, 206] on div "Manage Permits FOOL LDG GHANA OVF Add new" at bounding box center [1034, 202] width 181 height 52
click at [1022, 210] on div "GHANA OVF" at bounding box center [1034, 209] width 181 height 12
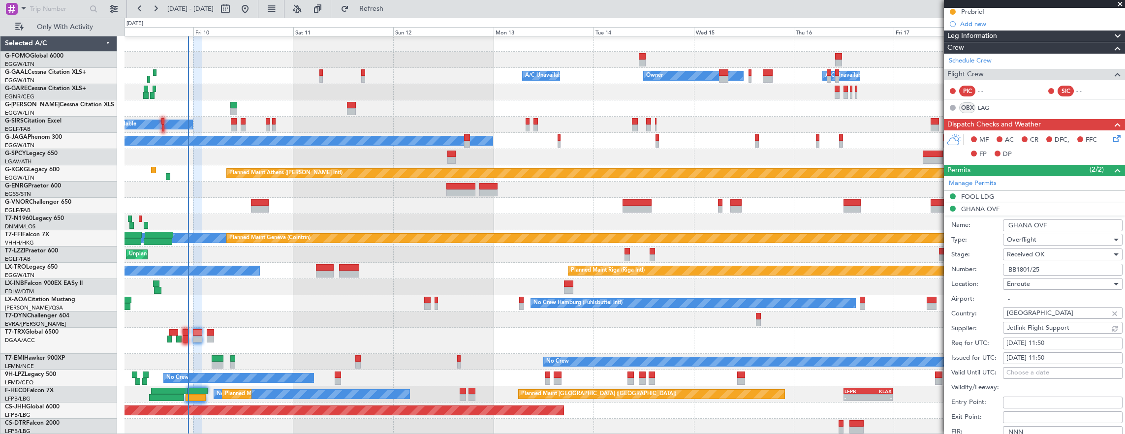
click at [1058, 264] on input "BB1801/25" at bounding box center [1063, 270] width 120 height 12
click at [1007, 194] on div "FOOL LDG" at bounding box center [1034, 197] width 181 height 12
click at [1099, 253] on input "GA/APE-SA/2025/00404" at bounding box center [1063, 257] width 120 height 12
click at [963, 223] on label "Type:" at bounding box center [977, 228] width 52 height 10
click at [978, 199] on li "FOOL LDG Name: FOOL LDG Type: Landing Stage: Received OK Number: [GEOGRAPHIC_DA…" at bounding box center [1034, 344] width 181 height 306
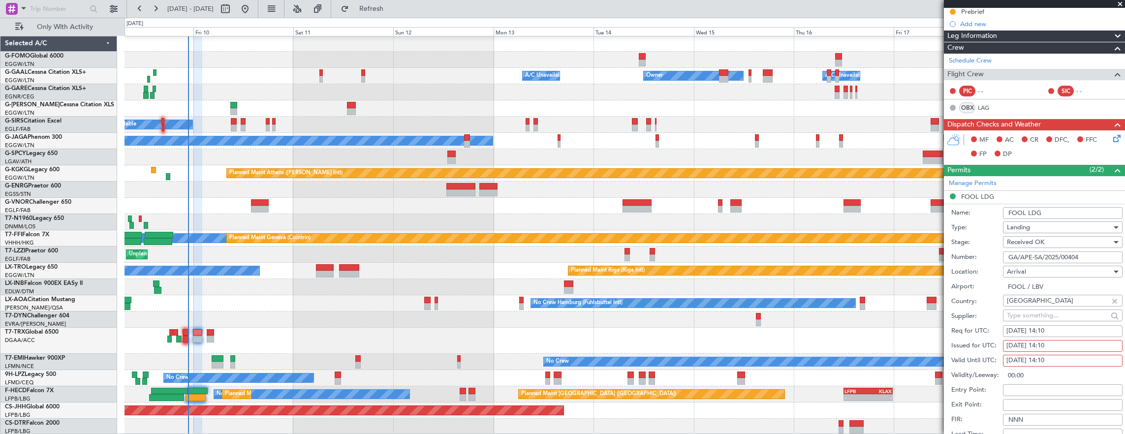
click at [979, 195] on li "FOOL LDG Name: FOOL LDG Type: Landing Stage: Received OK Number: [GEOGRAPHIC_DA…" at bounding box center [1034, 344] width 181 height 306
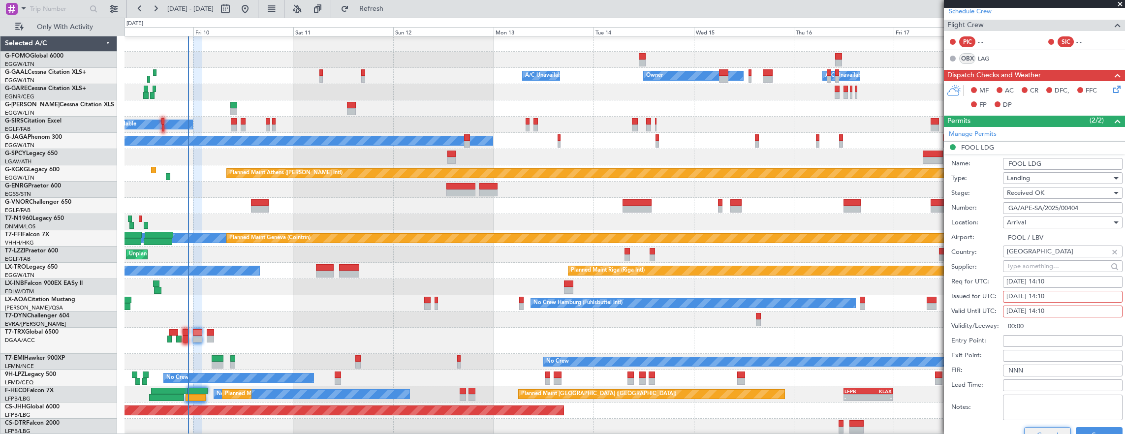
click at [1051, 429] on button "Cancel" at bounding box center [1047, 435] width 47 height 16
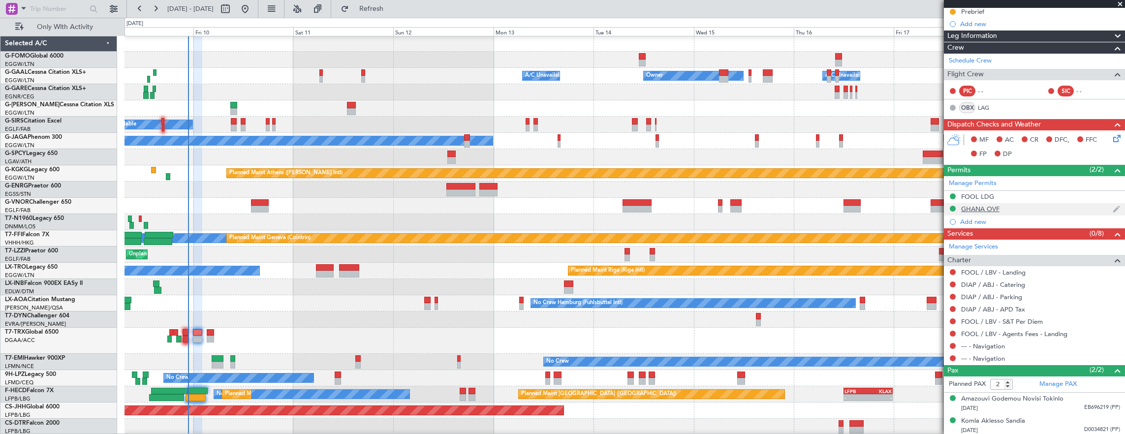
click at [1002, 207] on div "GHANA OVF" at bounding box center [1034, 209] width 181 height 12
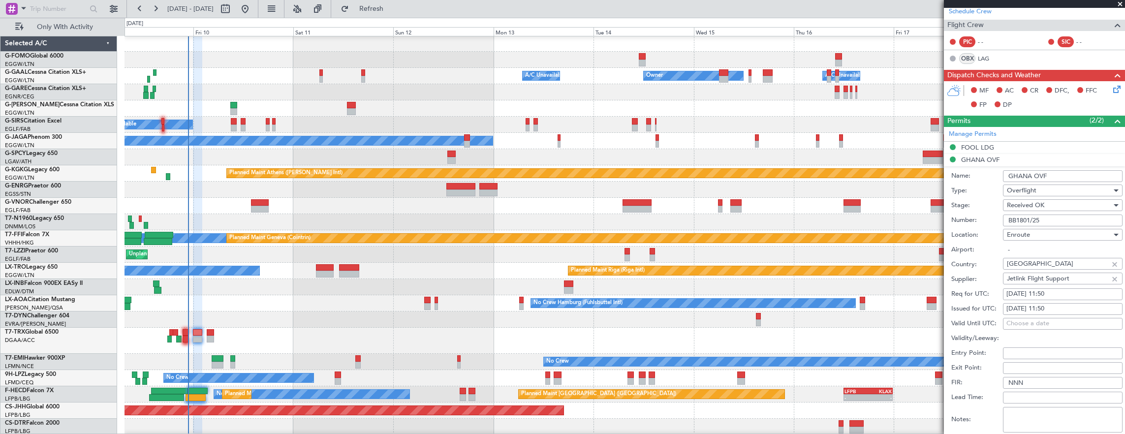
scroll to position [0, 0]
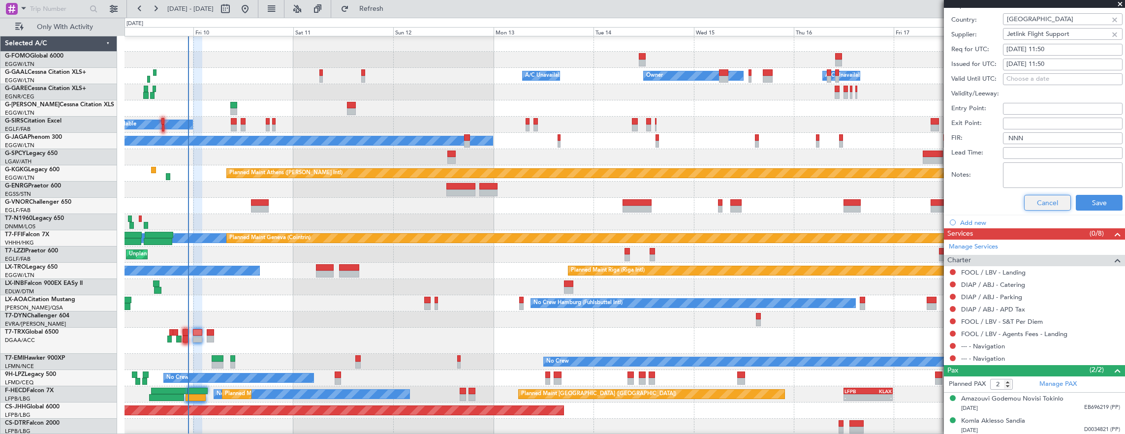
click at [1037, 202] on button "Cancel" at bounding box center [1047, 203] width 47 height 16
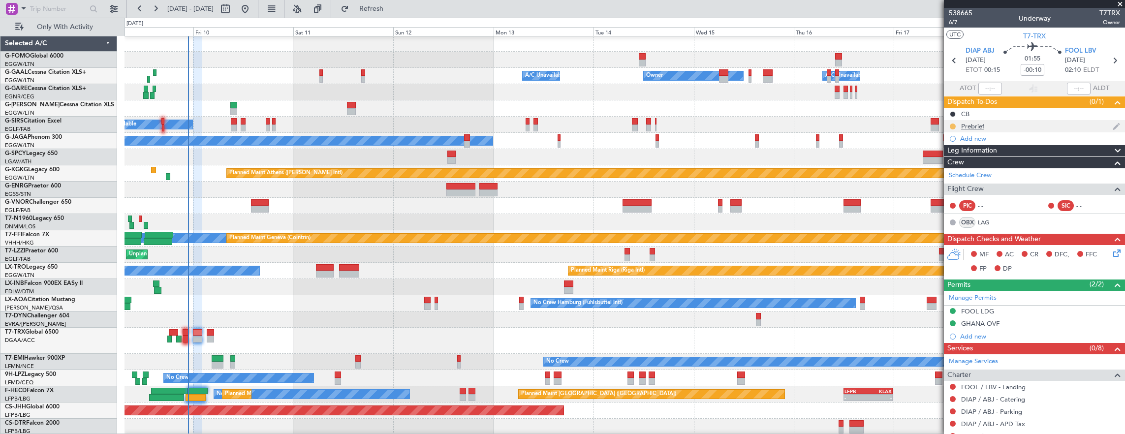
click at [951, 125] on button at bounding box center [953, 127] width 6 height 6
click at [950, 185] on span "Cancelled" at bounding box center [954, 184] width 28 height 10
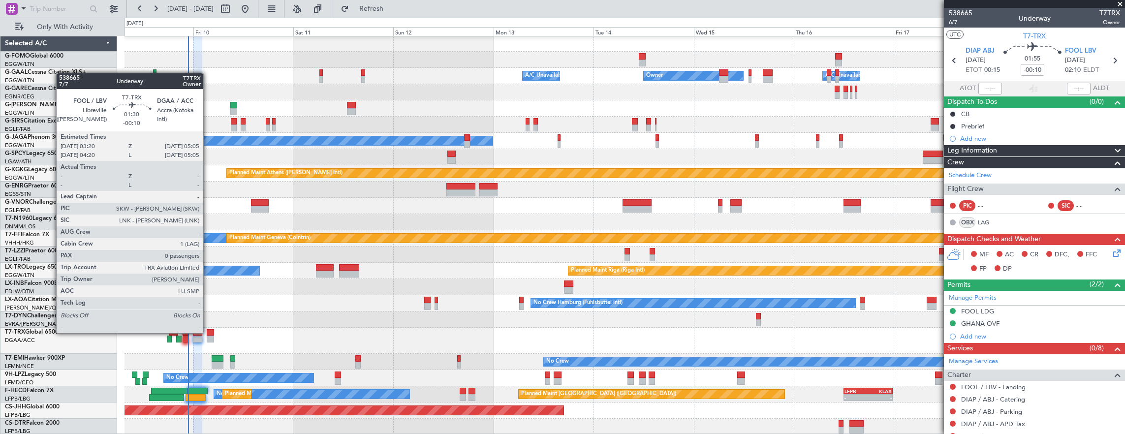
click at [208, 332] on div at bounding box center [210, 332] width 7 height 7
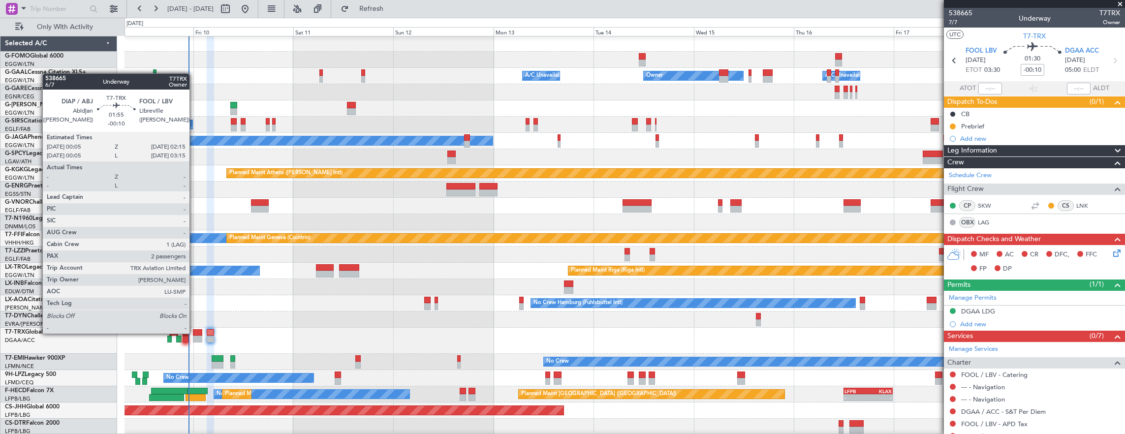
click at [194, 334] on div at bounding box center [197, 332] width 9 height 7
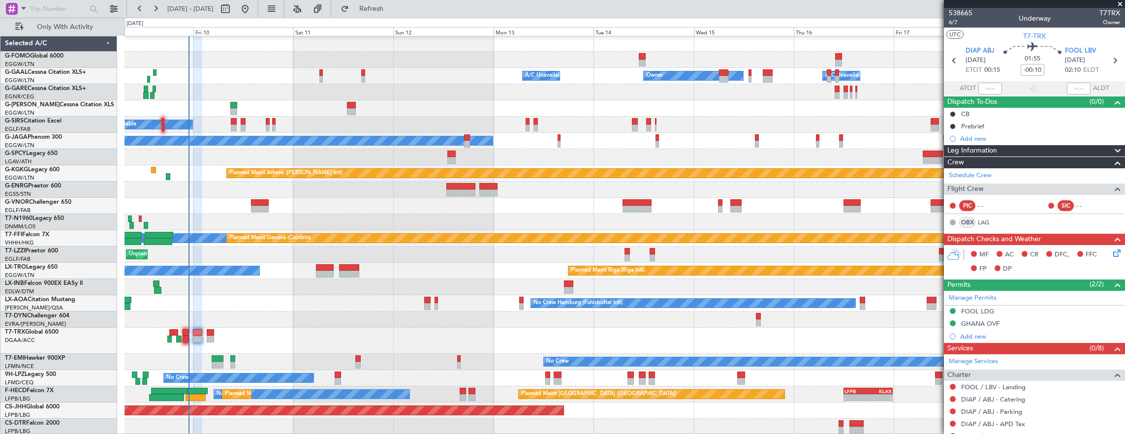
click at [947, 22] on div "538665 6/7 Underway T7TRX Owner" at bounding box center [1034, 18] width 181 height 20
click at [956, 21] on span "6/7" at bounding box center [961, 22] width 24 height 8
click at [212, 335] on div at bounding box center [210, 332] width 7 height 7
type input "0"
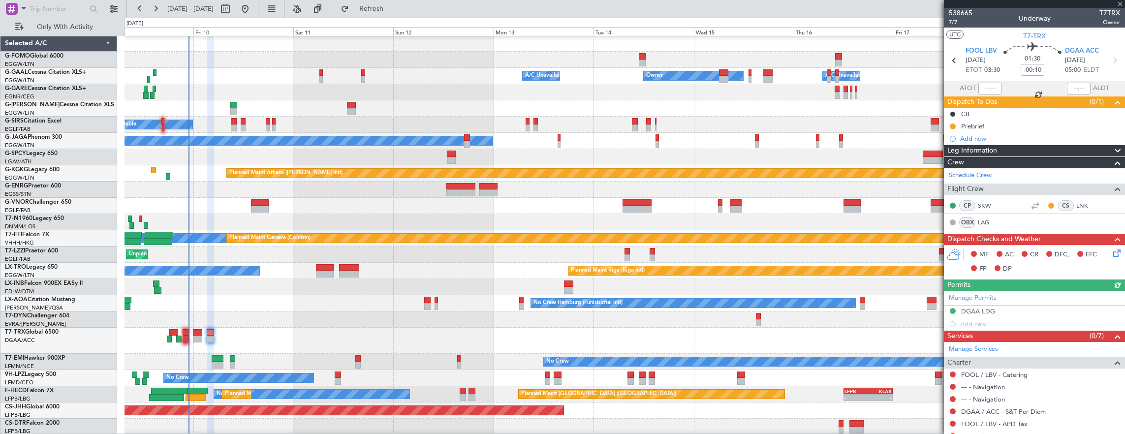
click at [1038, 301] on div "Manage Permits DGAA LDG Add new" at bounding box center [1034, 311] width 181 height 40
drag, startPoint x: 1029, startPoint y: 310, endPoint x: 866, endPoint y: 308, distance: 162.9
click at [1021, 310] on div "Manage Permits DGAA LDG Add new" at bounding box center [1034, 311] width 181 height 40
click at [1030, 308] on div "DGAA LDG" at bounding box center [1034, 312] width 181 height 12
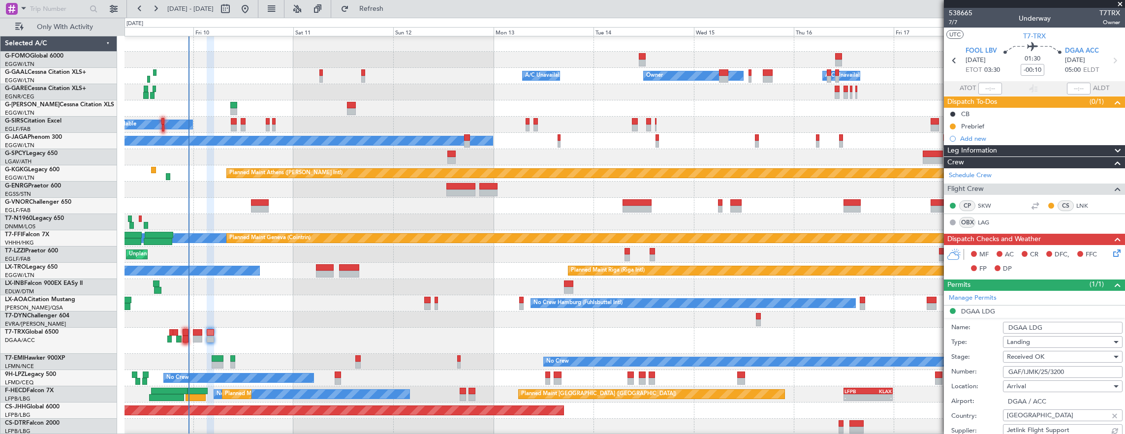
click at [1082, 368] on input "GAF/IJMK/25/3200" at bounding box center [1063, 372] width 120 height 12
click at [265, 125] on div "A/C Unavailable Planned Maint [GEOGRAPHIC_DATA] ([GEOGRAPHIC_DATA])" at bounding box center [625, 125] width 1001 height 16
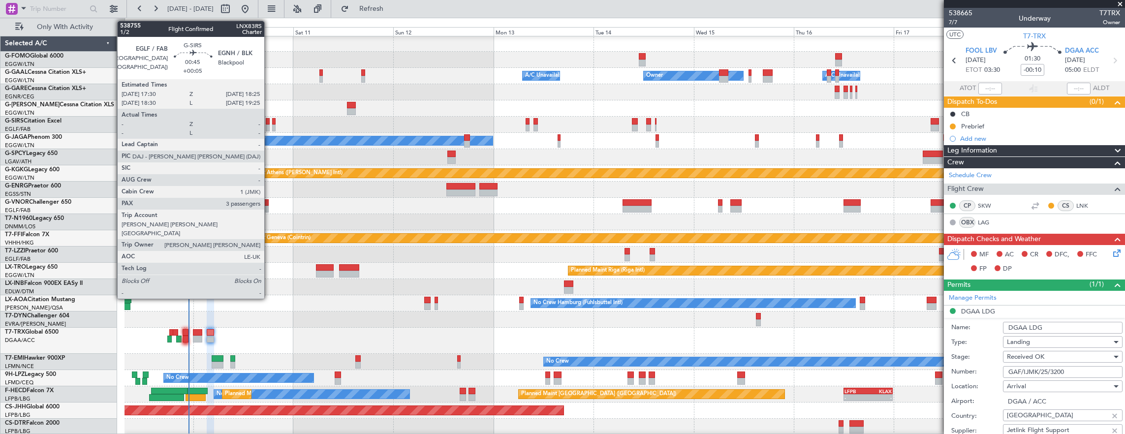
click at [269, 125] on div at bounding box center [268, 128] width 4 height 7
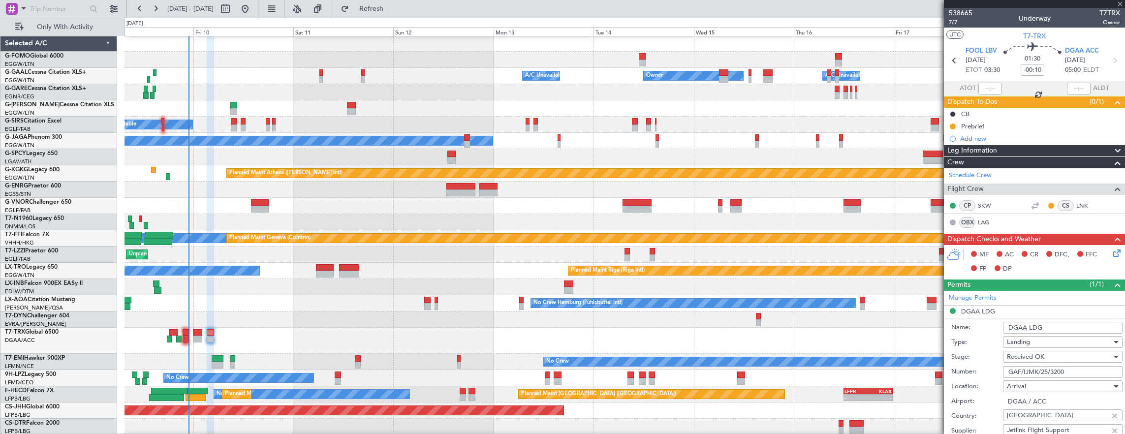
type input "+00:05"
type input "3"
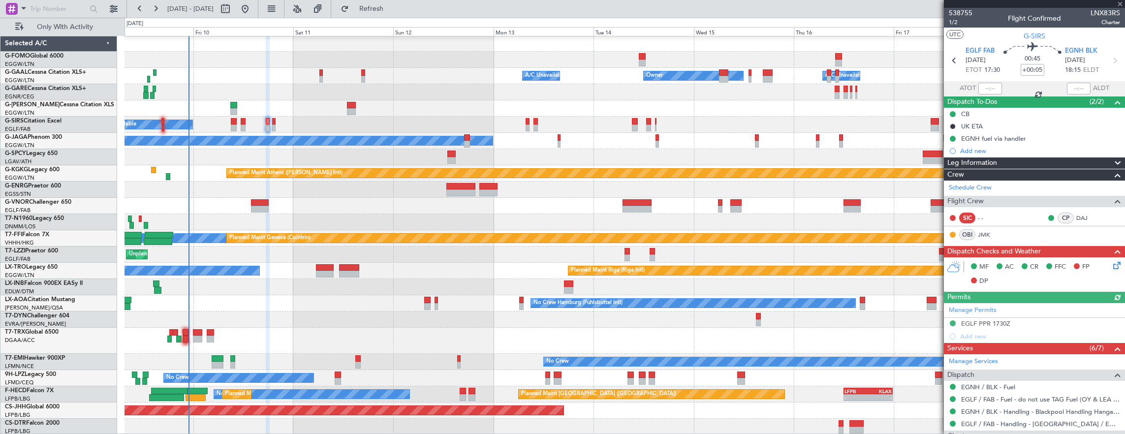
click at [948, 24] on div "538755 1/2 Flight Confirmed LNX83RS Charter" at bounding box center [1034, 18] width 181 height 20
click at [957, 23] on span "1/2" at bounding box center [961, 22] width 24 height 8
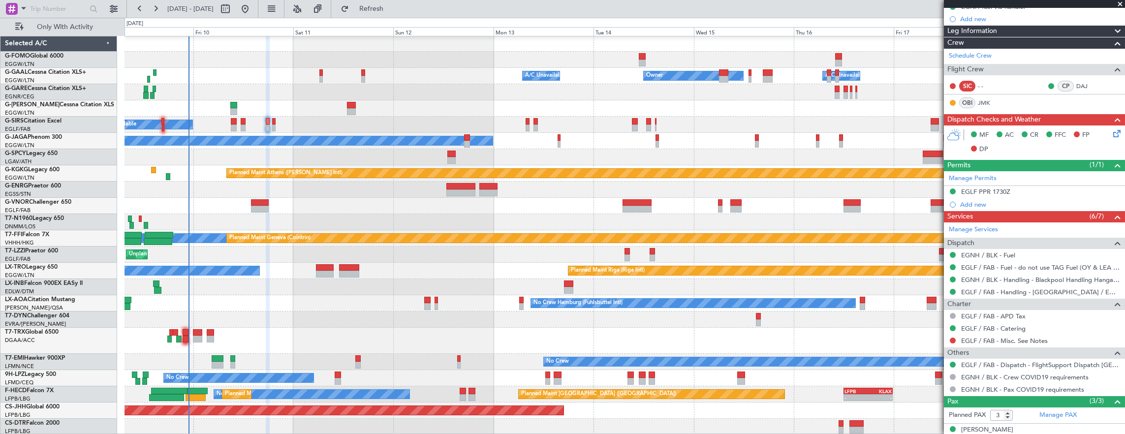
scroll to position [185, 0]
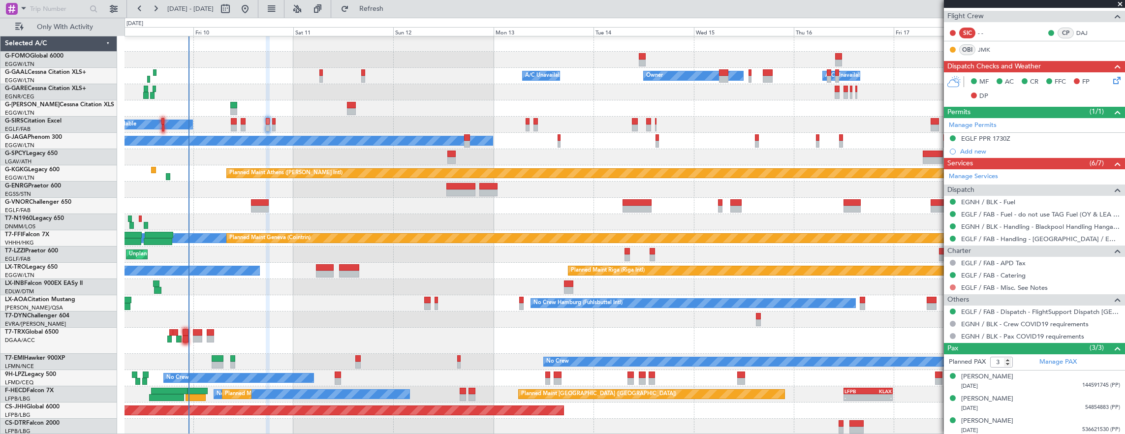
click at [953, 284] on button at bounding box center [953, 287] width 6 height 6
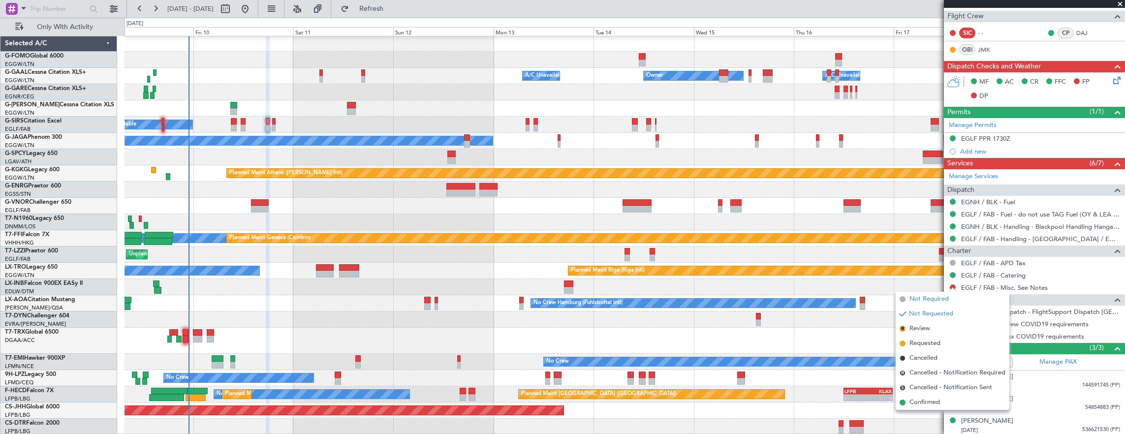
click at [920, 299] on span "Not Required" at bounding box center [928, 299] width 39 height 10
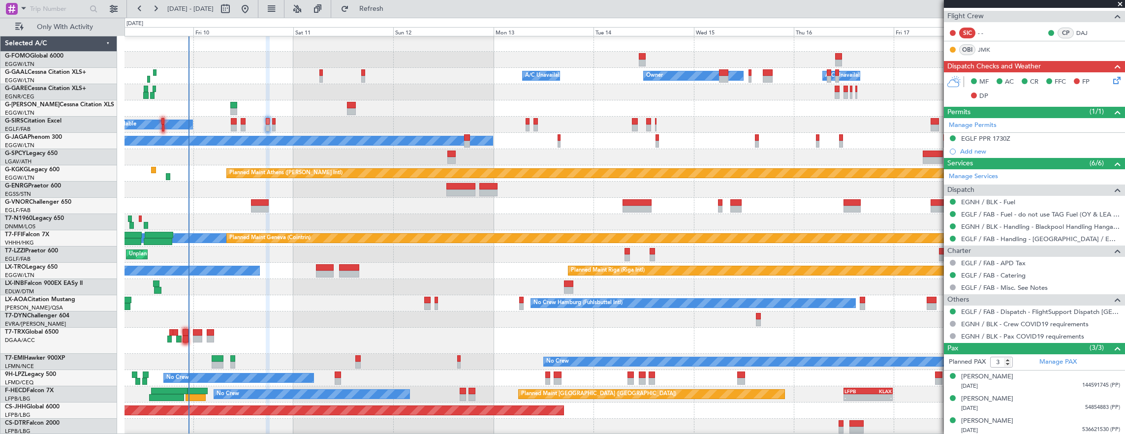
click at [137, 124] on div "Owner A/C Unavailable Owner Owner A/C Unavailable Planned Maint [GEOGRAPHIC_DAT…" at bounding box center [625, 235] width 1001 height 400
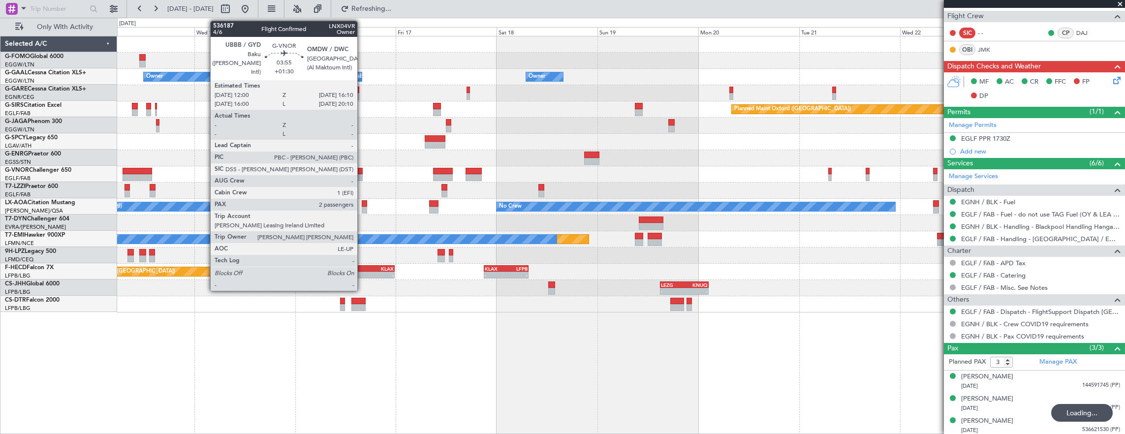
scroll to position [0, 0]
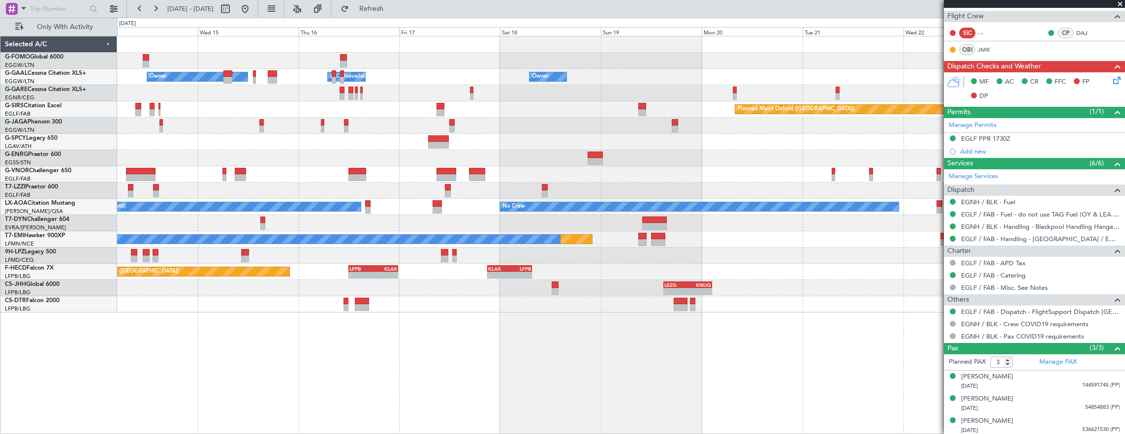
click at [306, 105] on div "Planned Maint Oxford ([GEOGRAPHIC_DATA])" at bounding box center [621, 109] width 1008 height 16
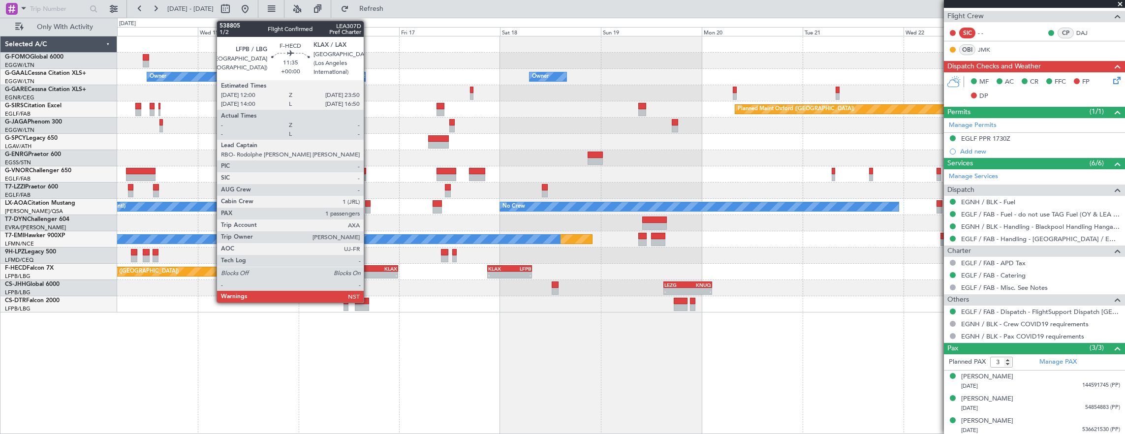
click at [369, 275] on div "-" at bounding box center [361, 275] width 24 height 6
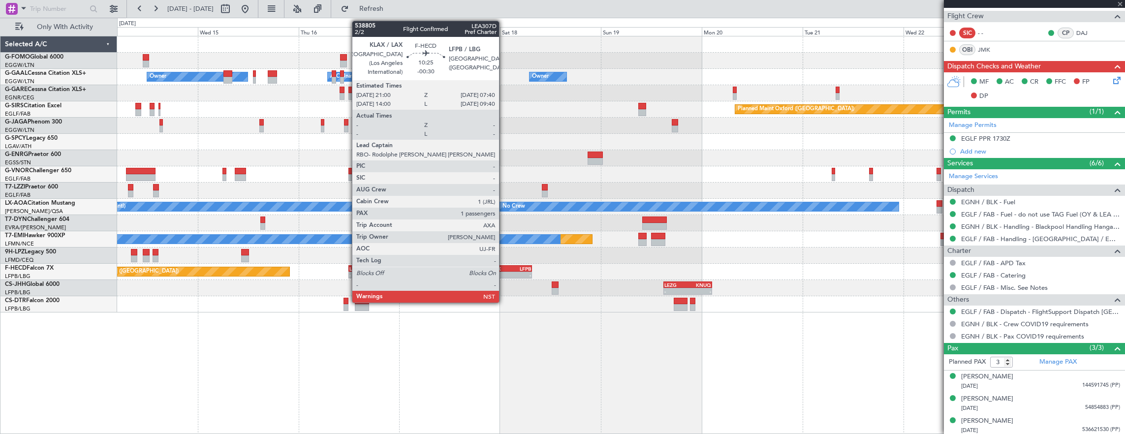
type input "1"
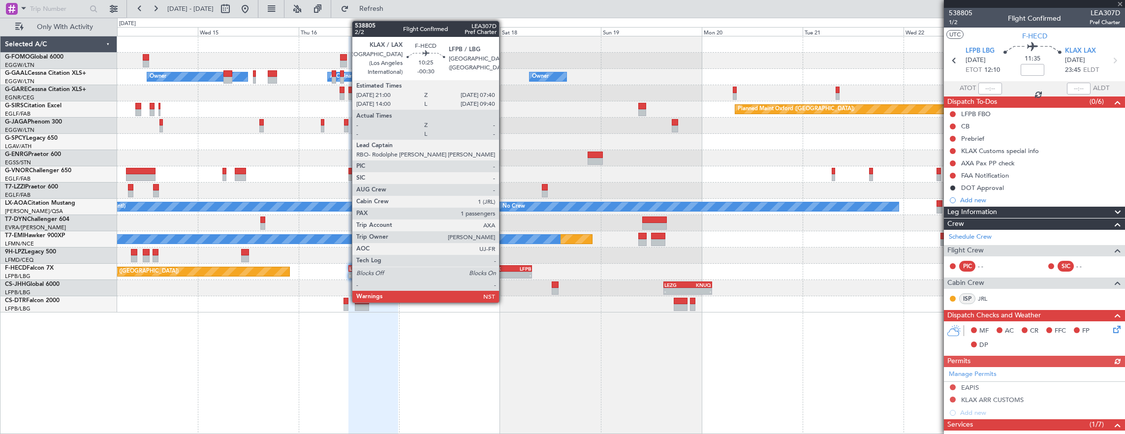
click at [504, 272] on div "-" at bounding box center [499, 275] width 22 height 6
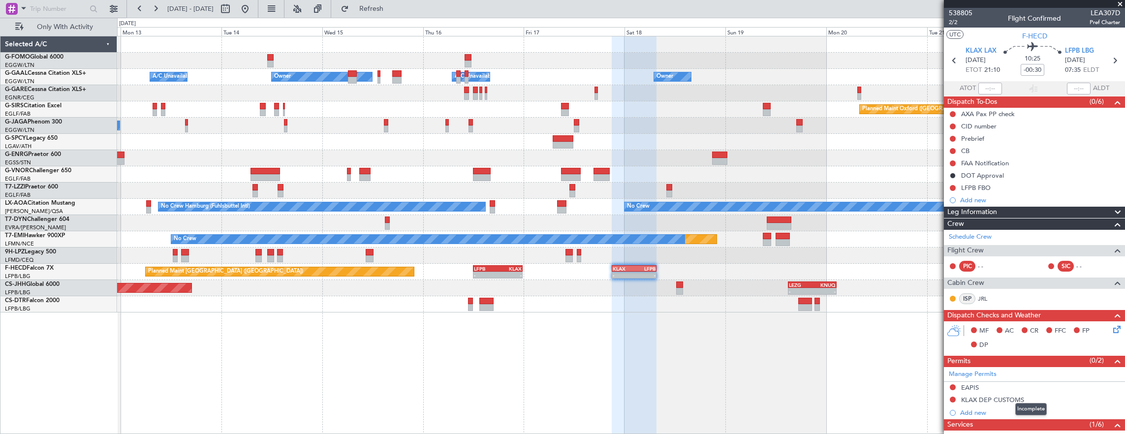
click at [810, 287] on div "Owner A/C Unavailable Owner Owner A/C Unavailable Owner Planned Maint [GEOGRAPH…" at bounding box center [621, 235] width 1008 height 399
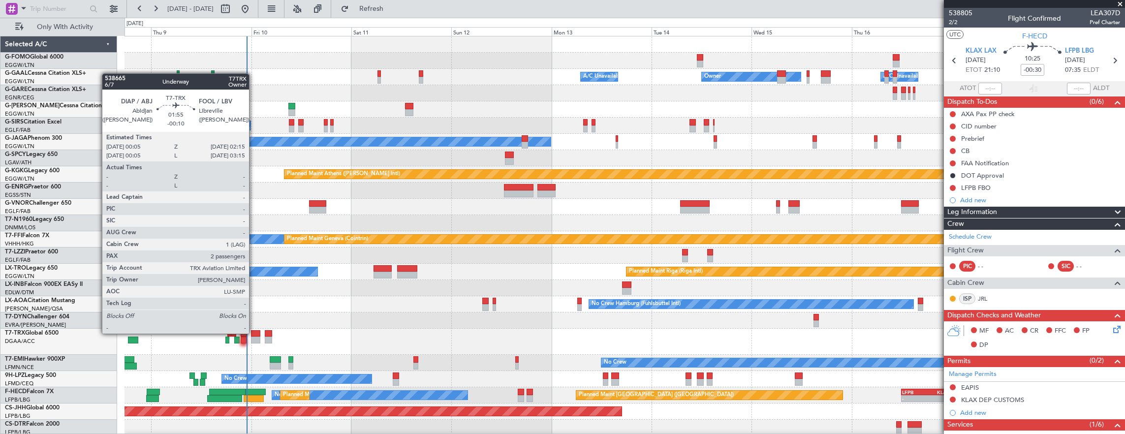
click at [248, 330] on div at bounding box center [625, 342] width 1001 height 26
click at [254, 334] on div at bounding box center [255, 333] width 9 height 7
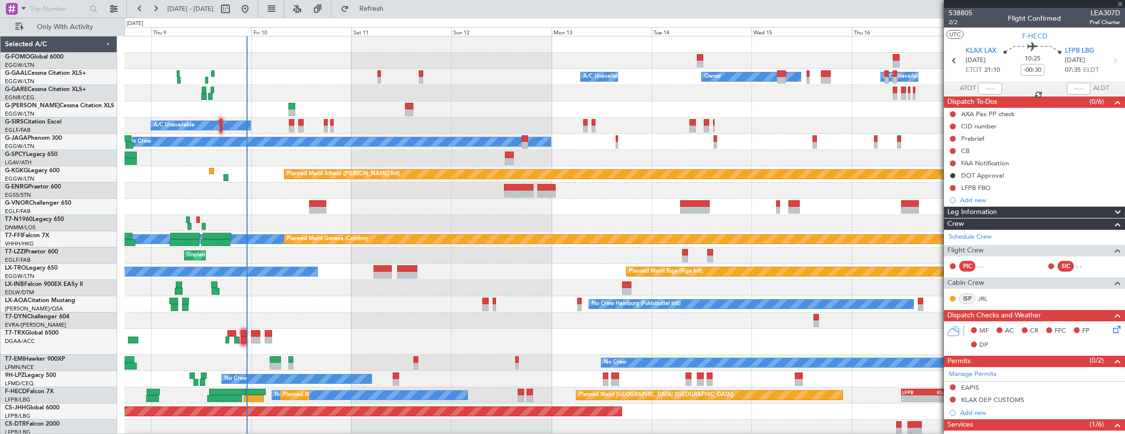
type input "-00:10"
type input "2"
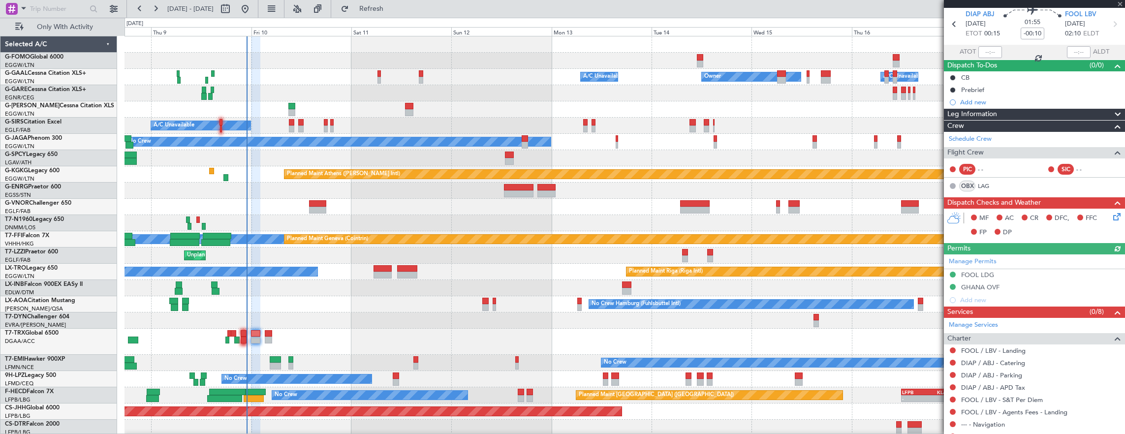
scroll to position [98, 0]
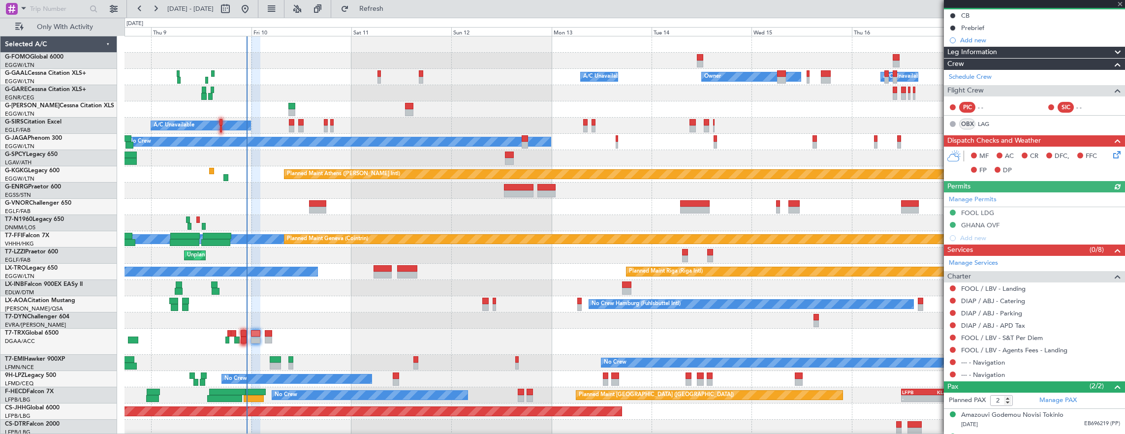
click at [1026, 217] on div "FOOL LDG" at bounding box center [1034, 213] width 181 height 12
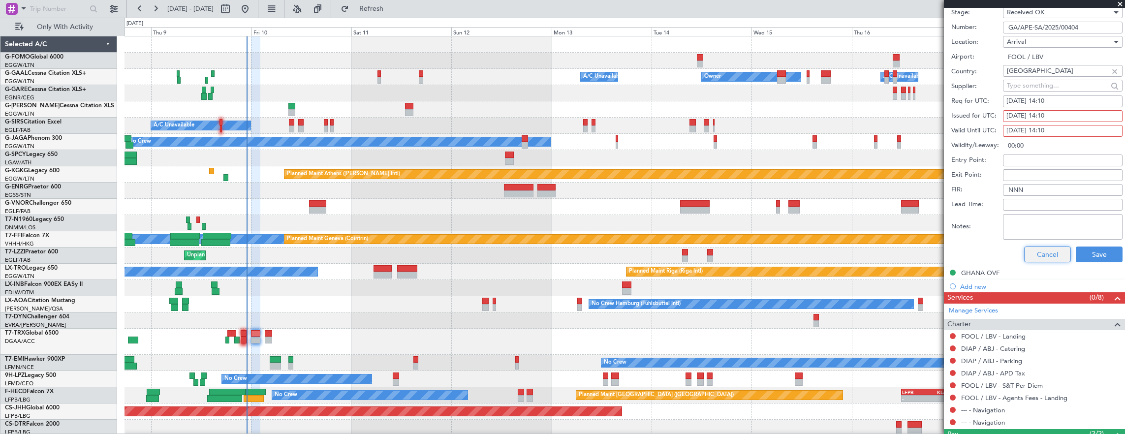
click at [1043, 249] on button "Cancel" at bounding box center [1047, 255] width 47 height 16
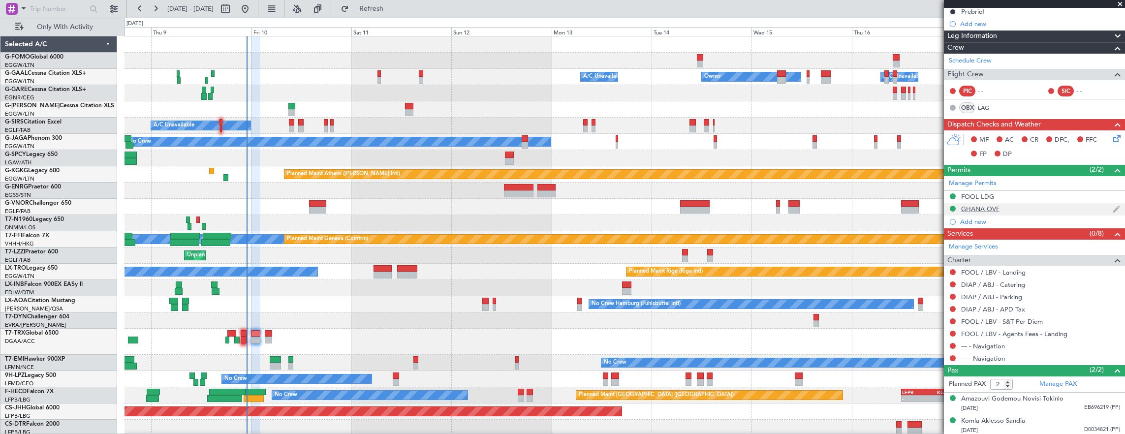
click at [1025, 210] on div "GHANA OVF" at bounding box center [1034, 209] width 181 height 12
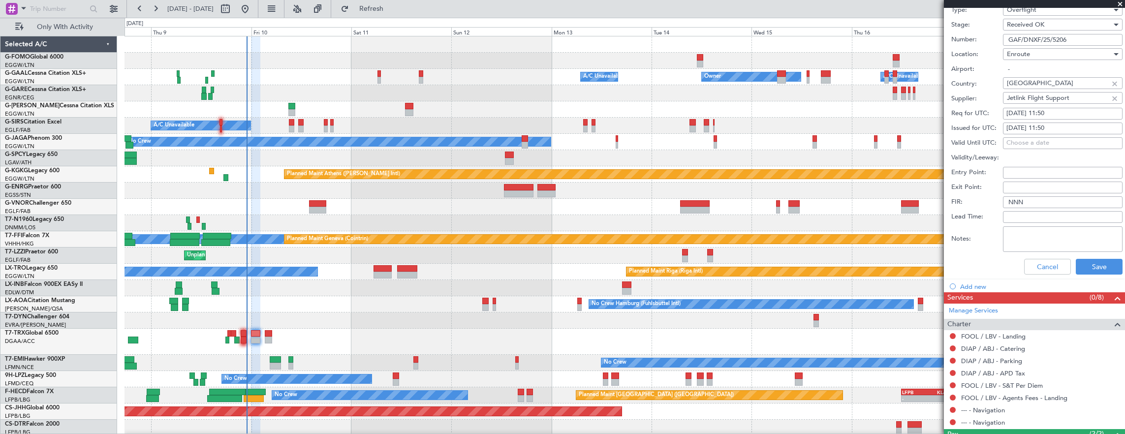
click at [1080, 34] on input "GAF/DNXF/25/5206" at bounding box center [1063, 40] width 120 height 12
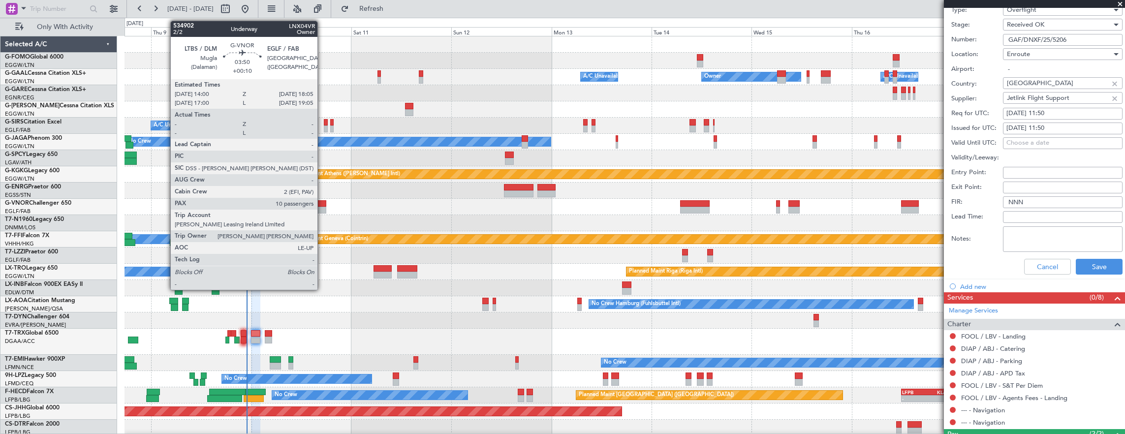
click at [322, 208] on div at bounding box center [317, 210] width 17 height 7
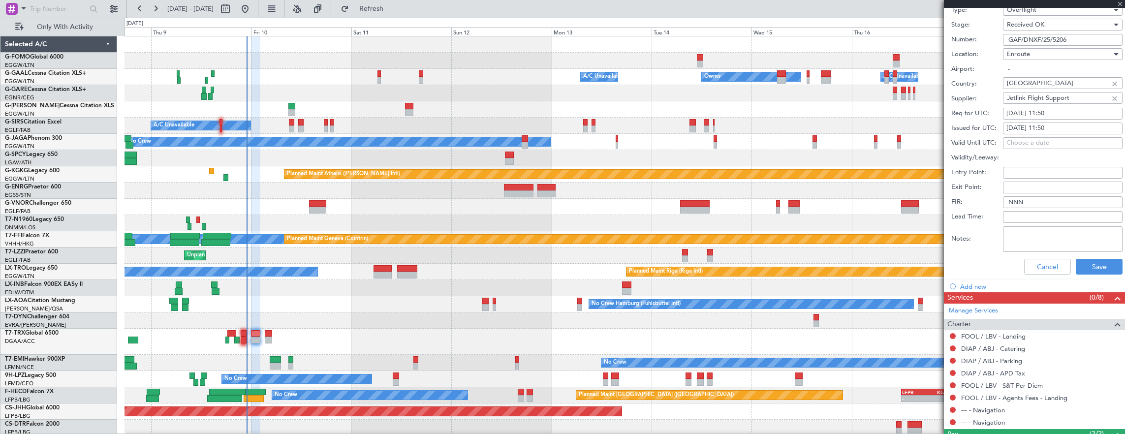
type input "+00:10"
type input "10"
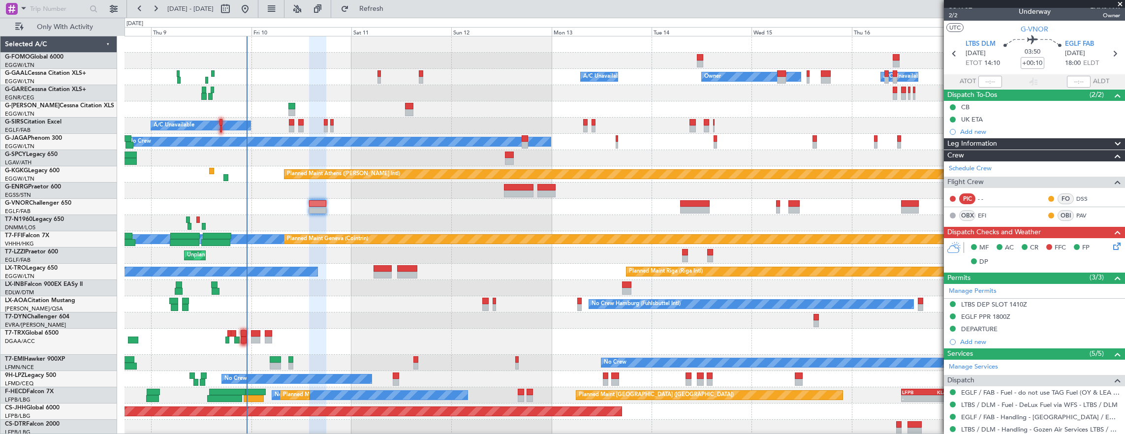
scroll to position [0, 0]
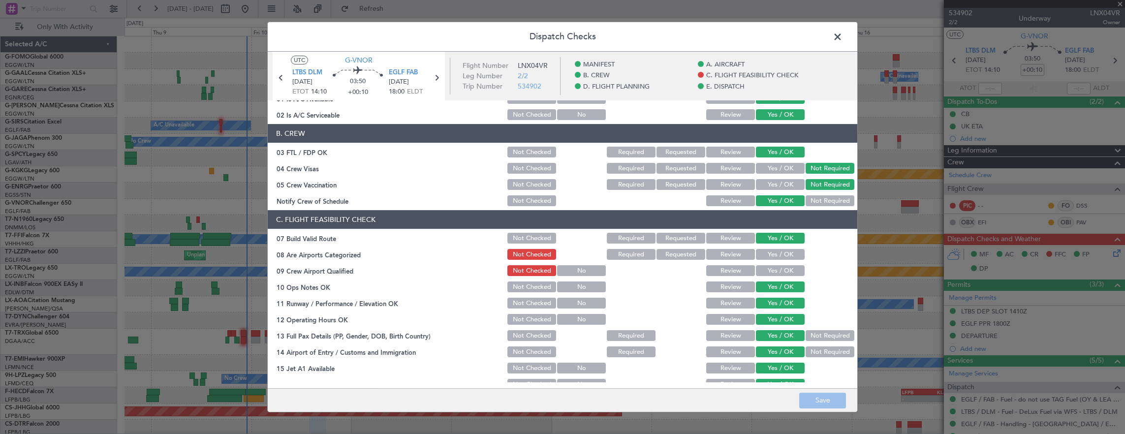
scroll to position [148, 0]
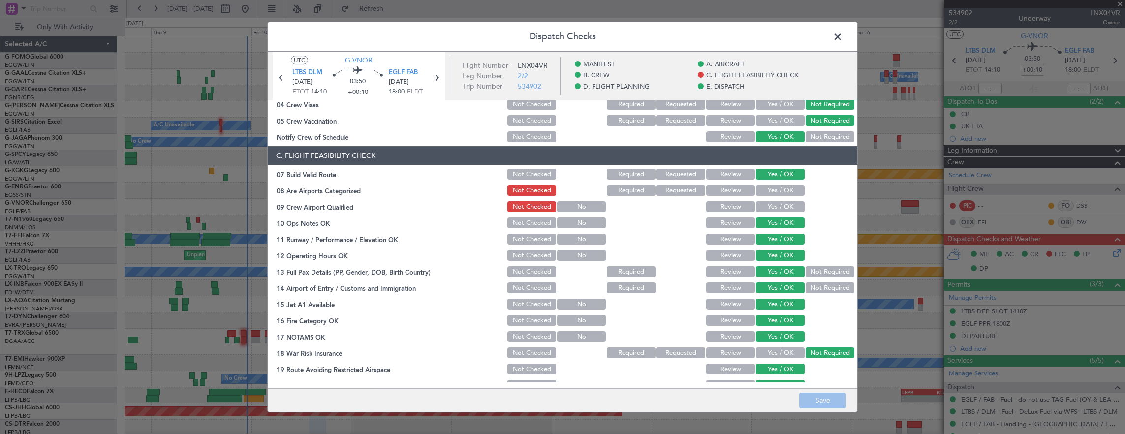
click at [843, 38] on span at bounding box center [843, 40] width 0 height 20
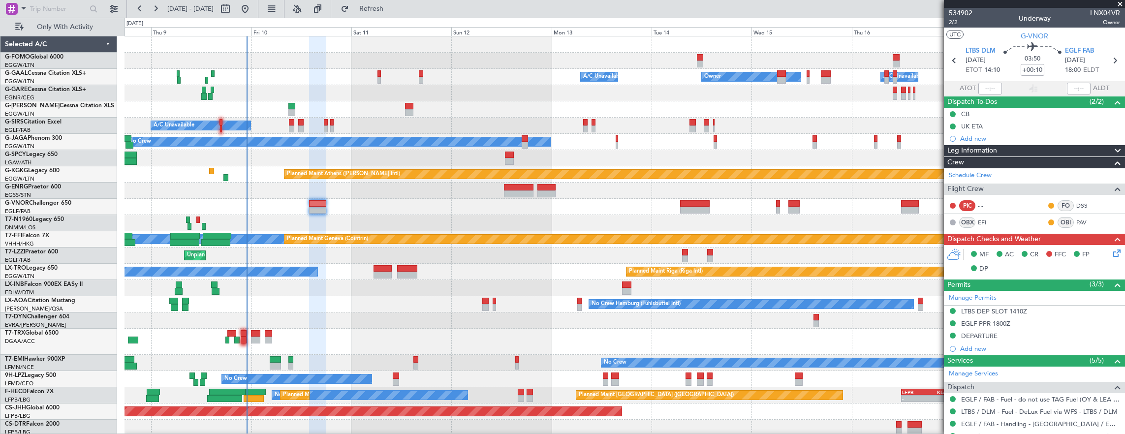
click at [433, 11] on div "08 Oct 2025 - 18 Oct 2025 Refresh Quick Links Only With Activity" at bounding box center [562, 9] width 1125 height 18
click at [395, 14] on button "Refresh" at bounding box center [365, 9] width 59 height 16
click at [1113, 253] on icon at bounding box center [1115, 252] width 8 height 8
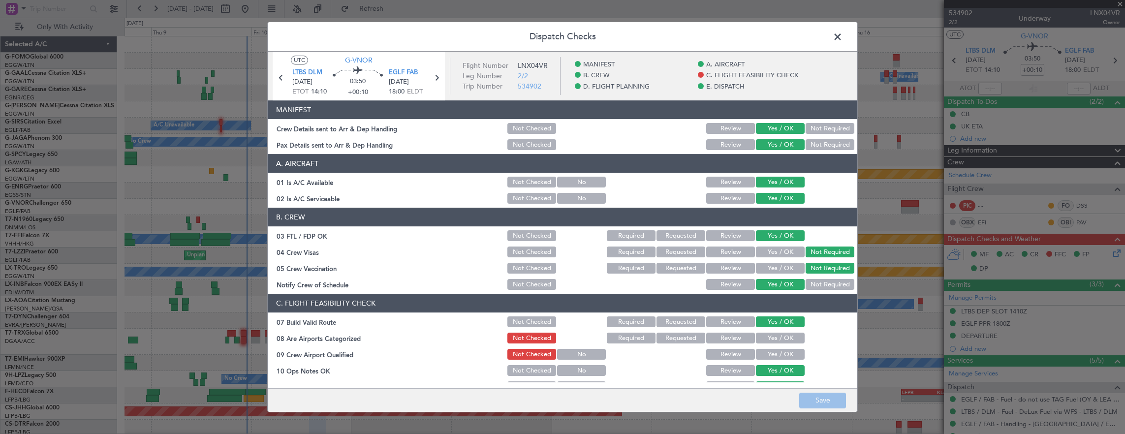
click at [843, 35] on span at bounding box center [843, 40] width 0 height 20
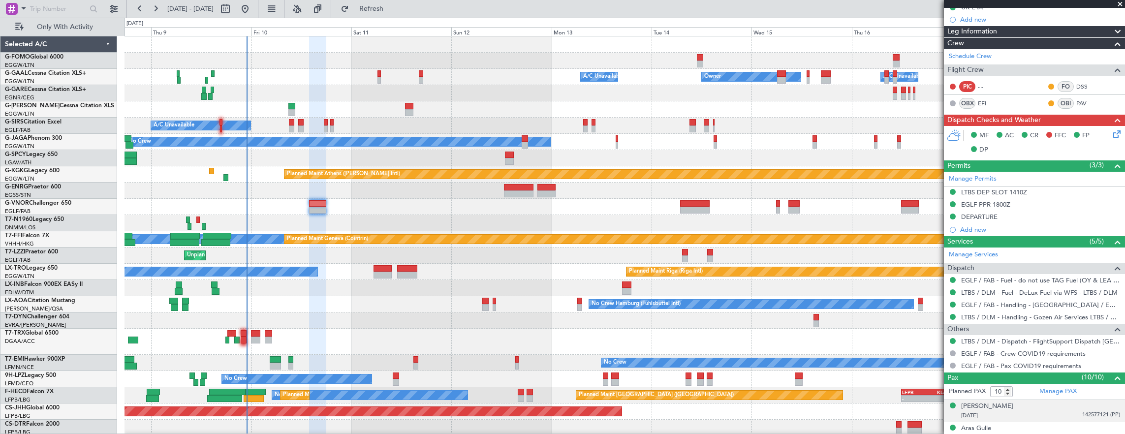
scroll to position [58, 0]
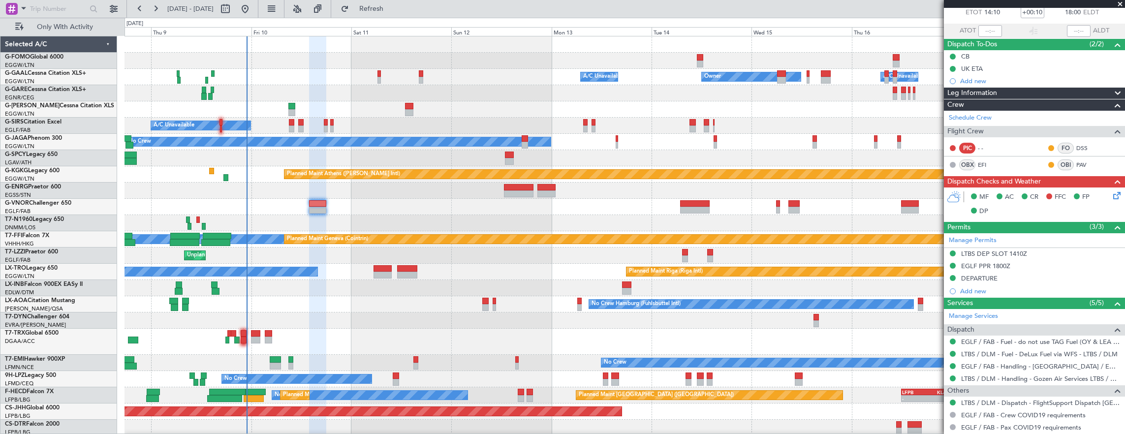
click at [136, 178] on div "Planned Maint Athens (Eleftherios Venizelos Intl) Unplanned Maint Istanbul (Ata…" at bounding box center [625, 174] width 1001 height 16
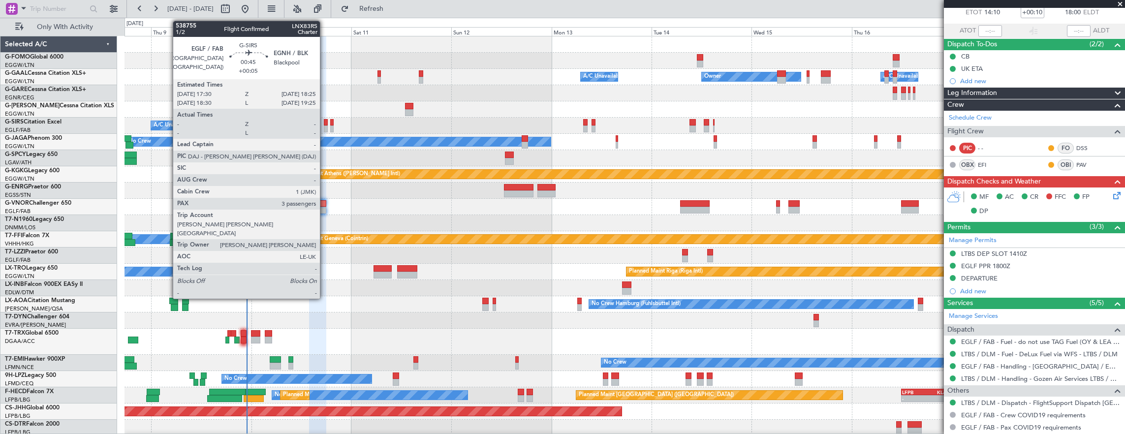
click at [325, 120] on div at bounding box center [326, 122] width 4 height 7
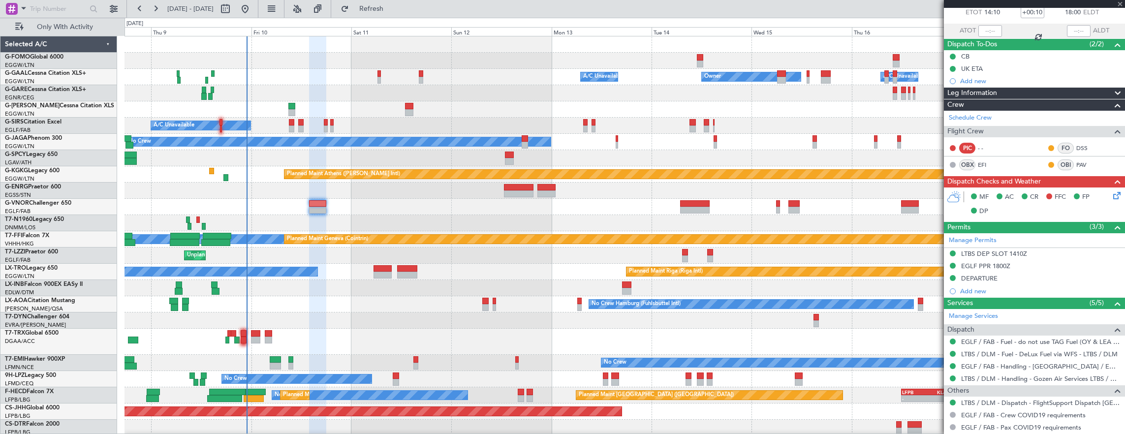
type input "+00:05"
type input "3"
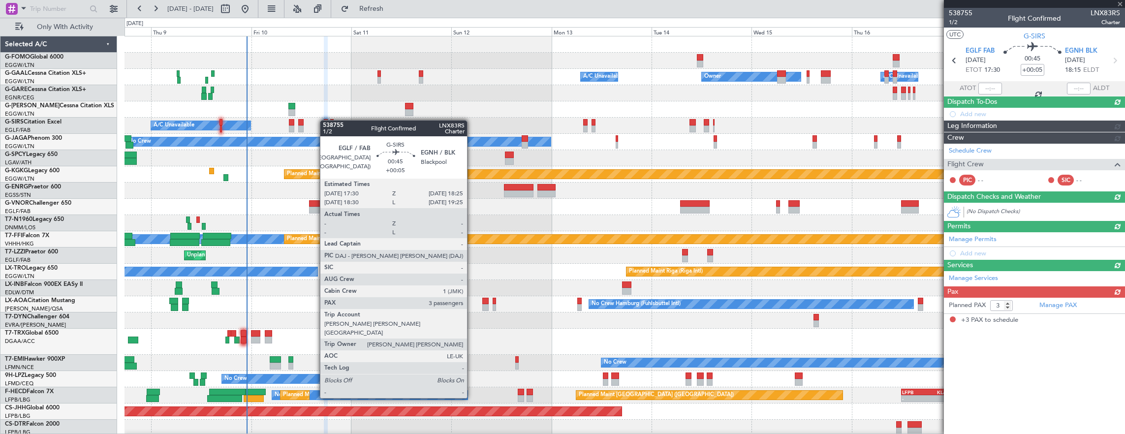
scroll to position [0, 0]
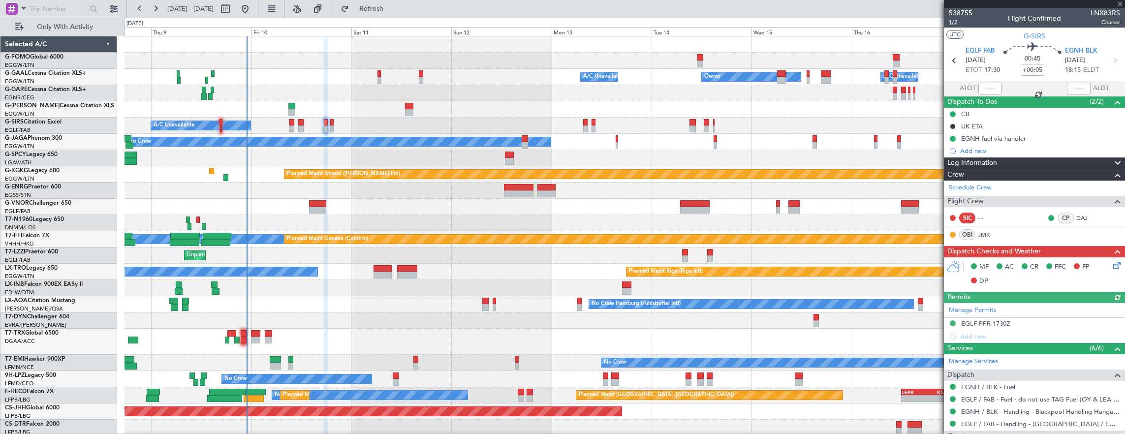
click at [963, 20] on span "1/2" at bounding box center [961, 22] width 24 height 8
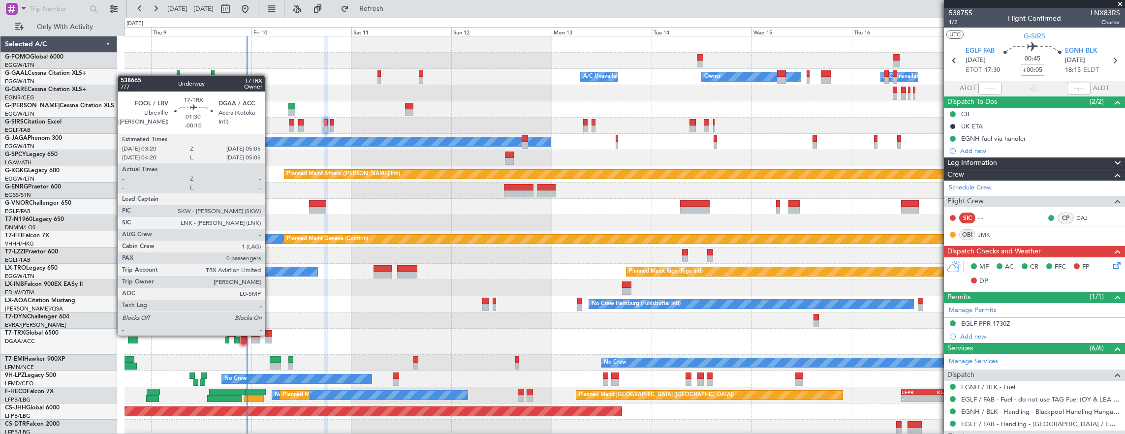
click at [270, 335] on div at bounding box center [268, 333] width 7 height 7
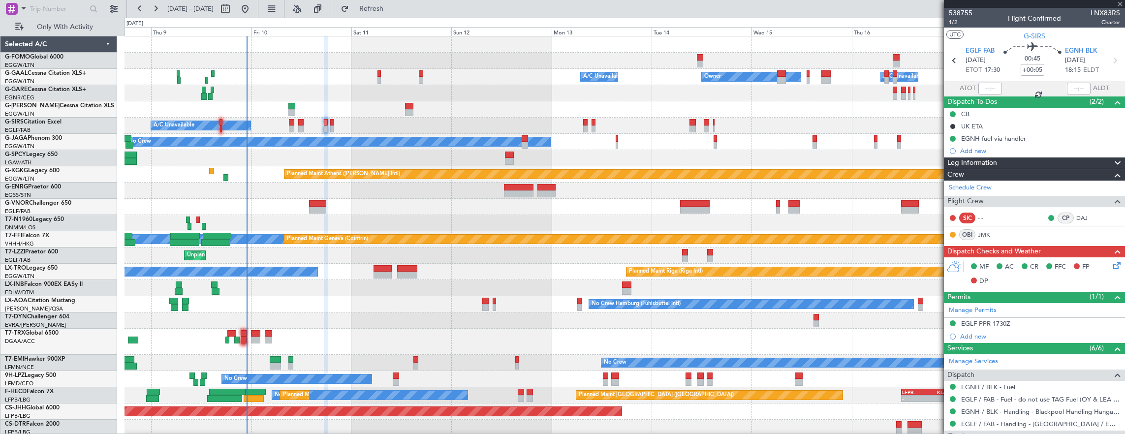
type input "-00:10"
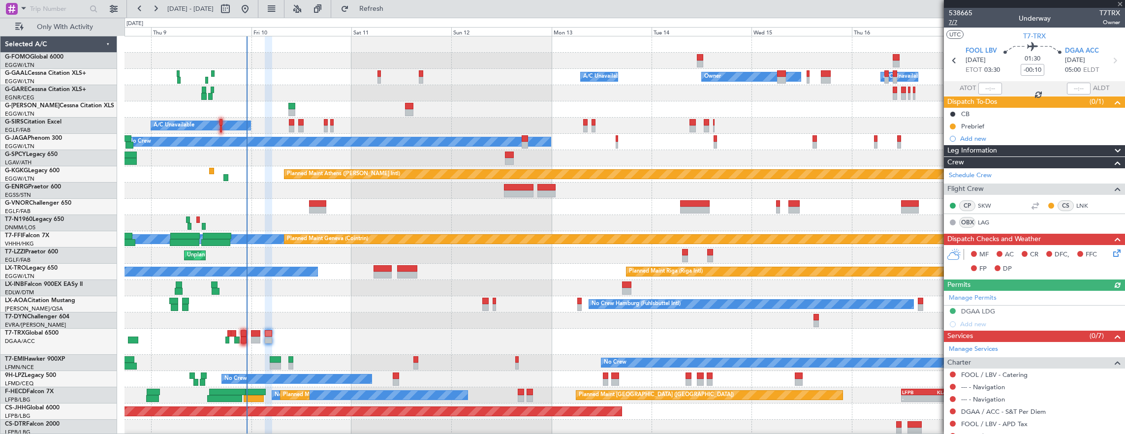
click at [963, 21] on span "7/7" at bounding box center [961, 22] width 24 height 8
click at [952, 126] on button at bounding box center [953, 127] width 6 height 6
click at [951, 183] on span "Cancelled" at bounding box center [954, 184] width 28 height 10
click at [255, 334] on div at bounding box center [255, 333] width 9 height 7
type input "2"
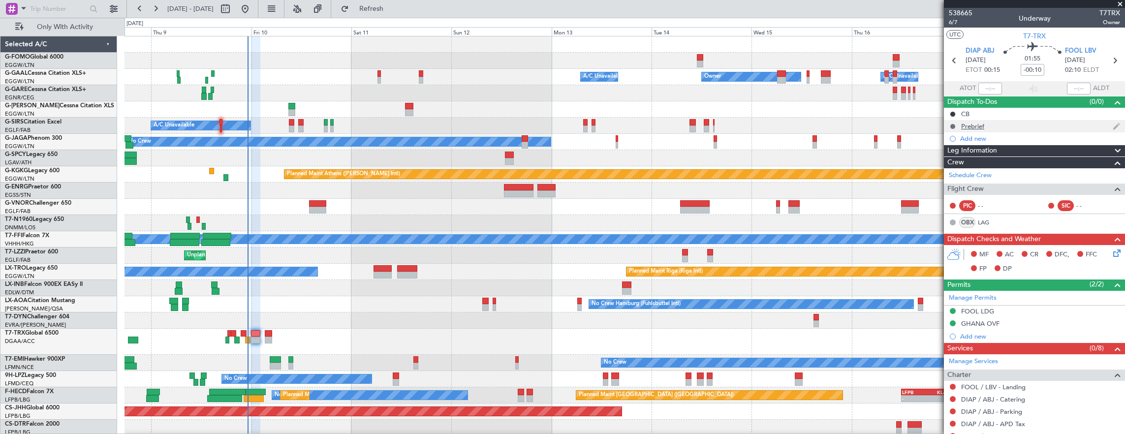
click at [952, 125] on button at bounding box center [953, 127] width 6 height 6
drag, startPoint x: 956, startPoint y: 170, endPoint x: 502, endPoint y: 172, distance: 453.3
click at [956, 170] on span "Completed" at bounding box center [956, 169] width 32 height 10
click at [319, 203] on div at bounding box center [317, 203] width 17 height 7
type input "+00:10"
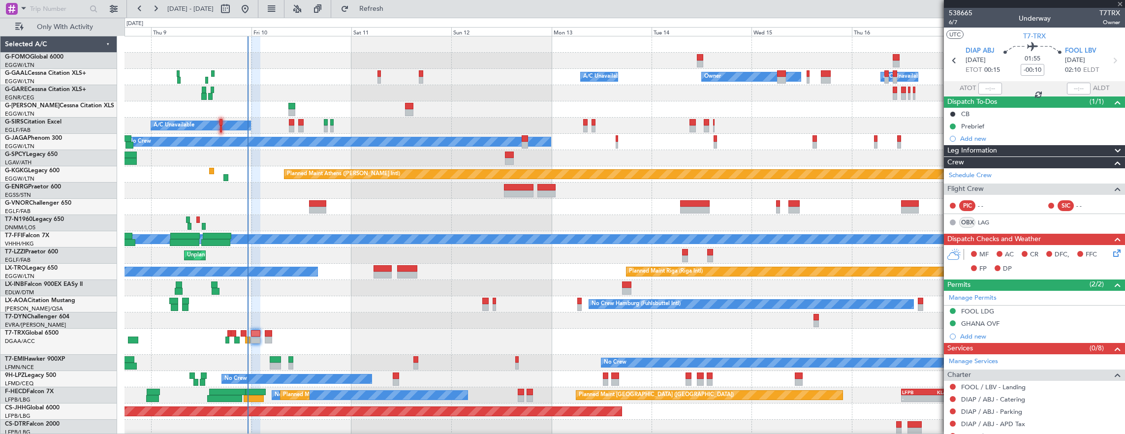
type input "10"
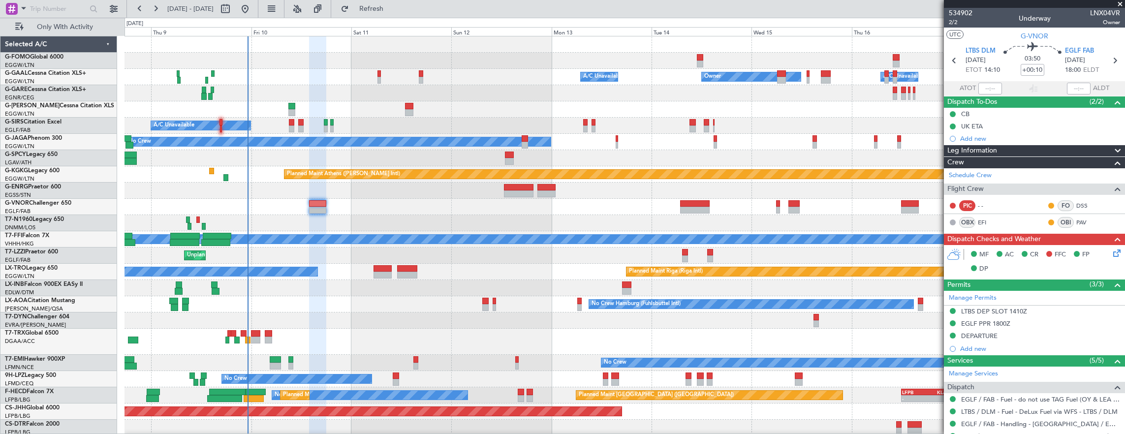
click at [1111, 255] on icon at bounding box center [1115, 252] width 8 height 8
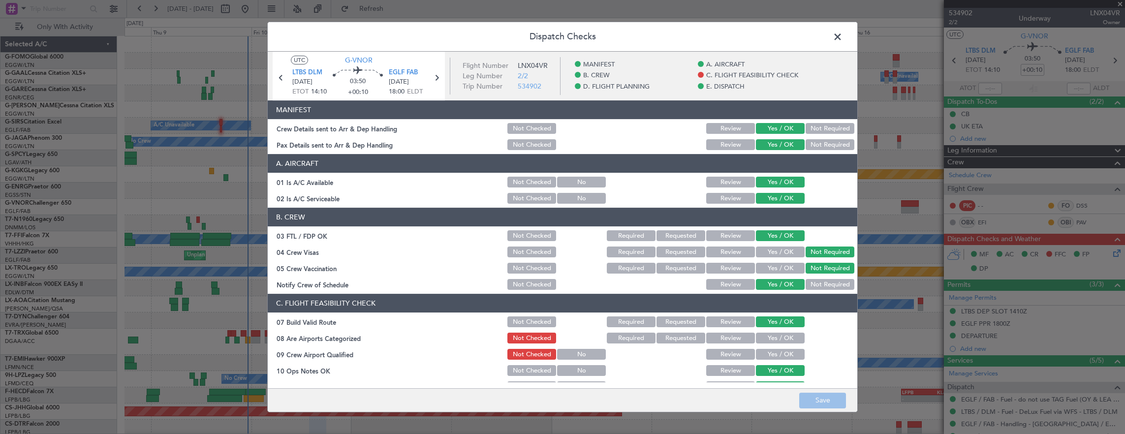
drag, startPoint x: 841, startPoint y: 40, endPoint x: 771, endPoint y: 69, distance: 75.5
click at [843, 40] on span at bounding box center [843, 40] width 0 height 20
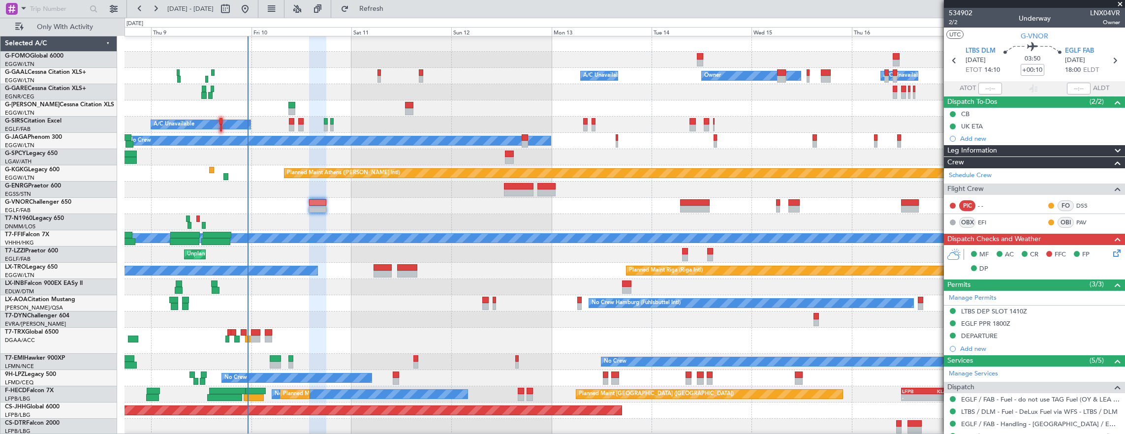
scroll to position [1, 0]
